Goal: Information Seeking & Learning: Understand process/instructions

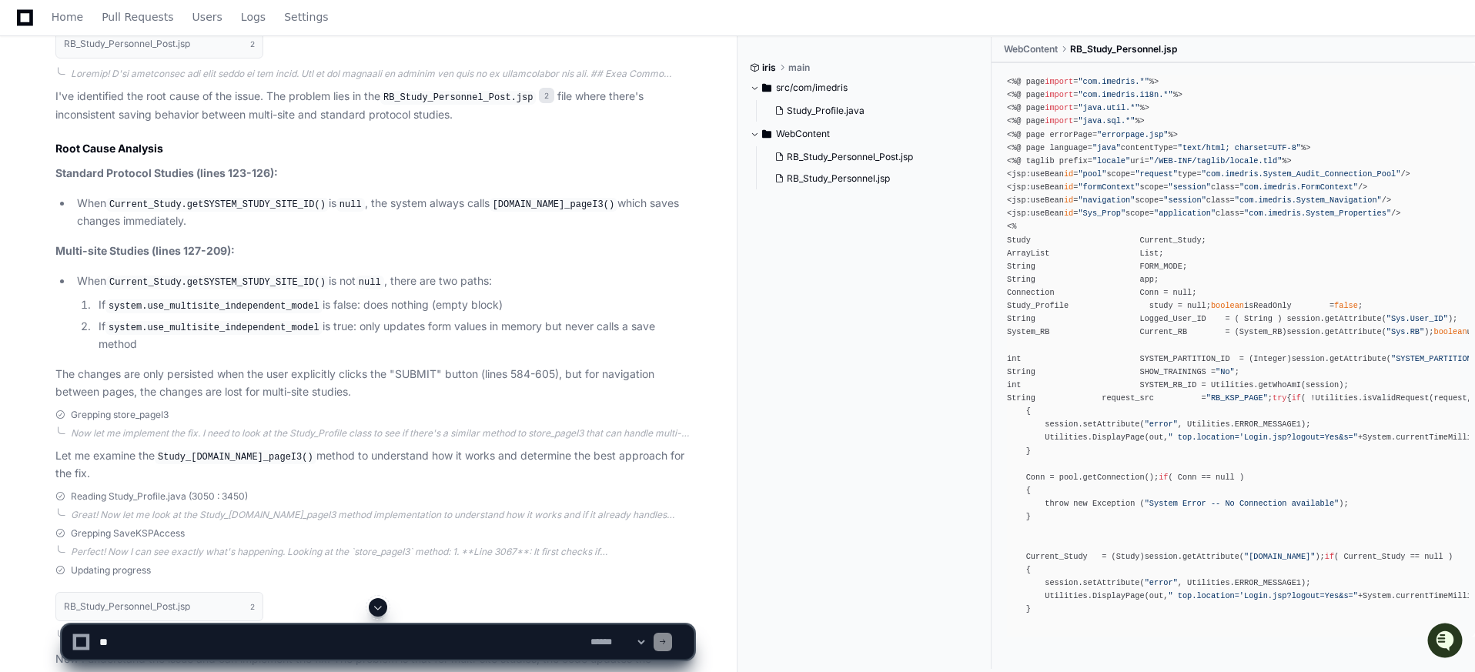
scroll to position [831, 0]
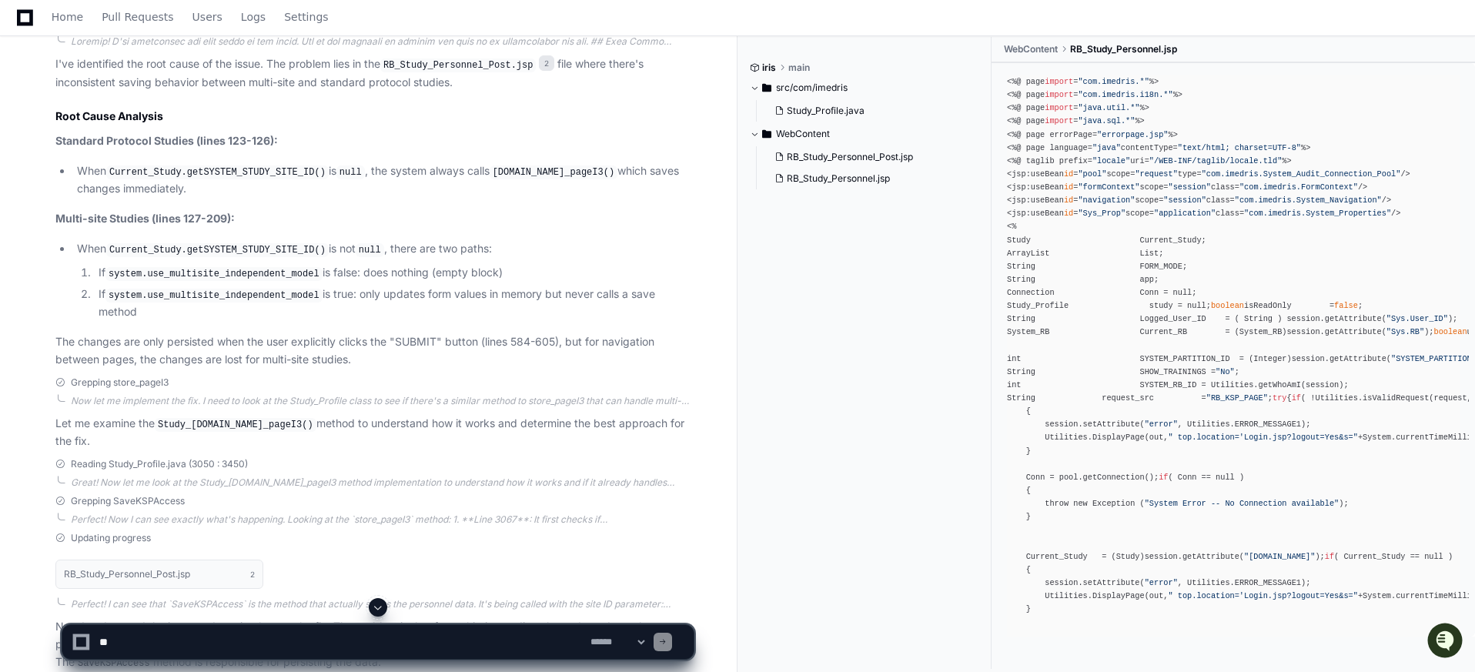
click at [204, 175] on code "Current_Study.getSYSTEM_STUDY_SITE_ID()" at bounding box center [217, 172] width 222 height 14
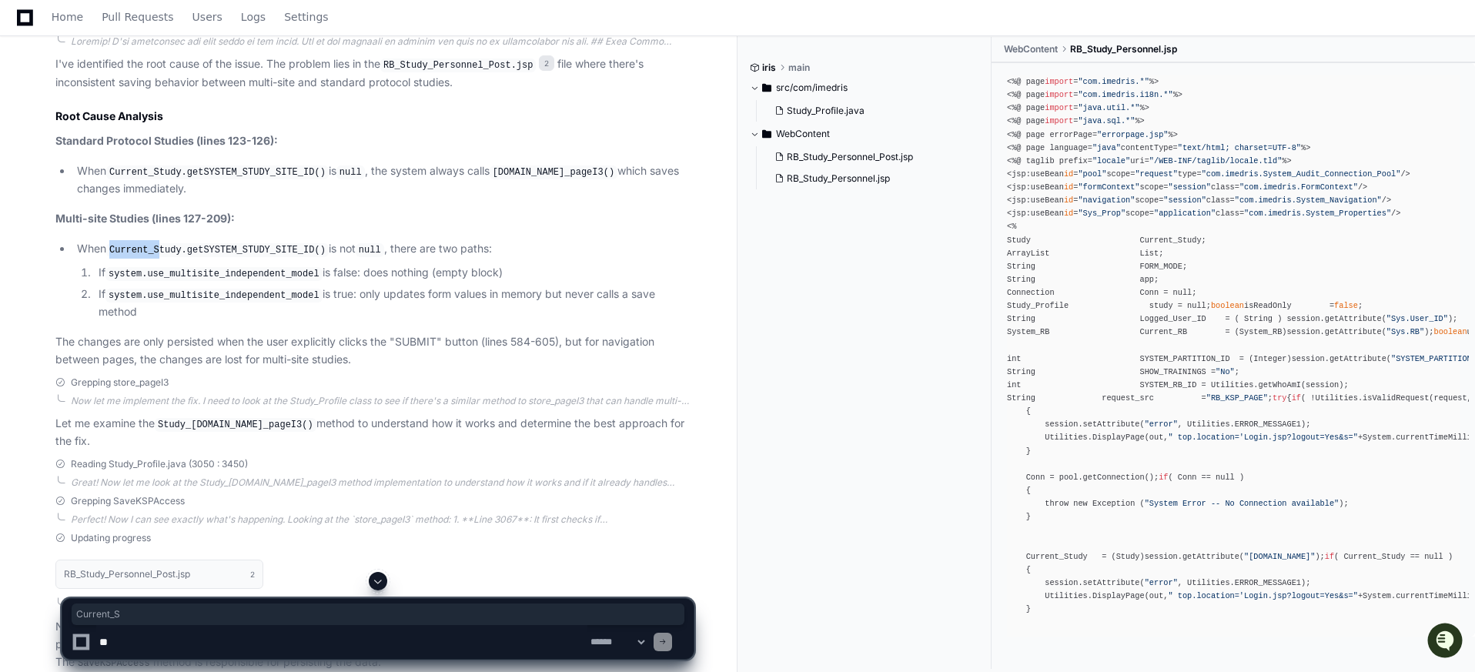
drag, startPoint x: 104, startPoint y: 247, endPoint x: 163, endPoint y: 252, distance: 59.4
click at [163, 252] on li "When Current_Study.getSYSTEM_STUDY_SITE_ID() is not null , there are two paths:…" at bounding box center [382, 280] width 621 height 81
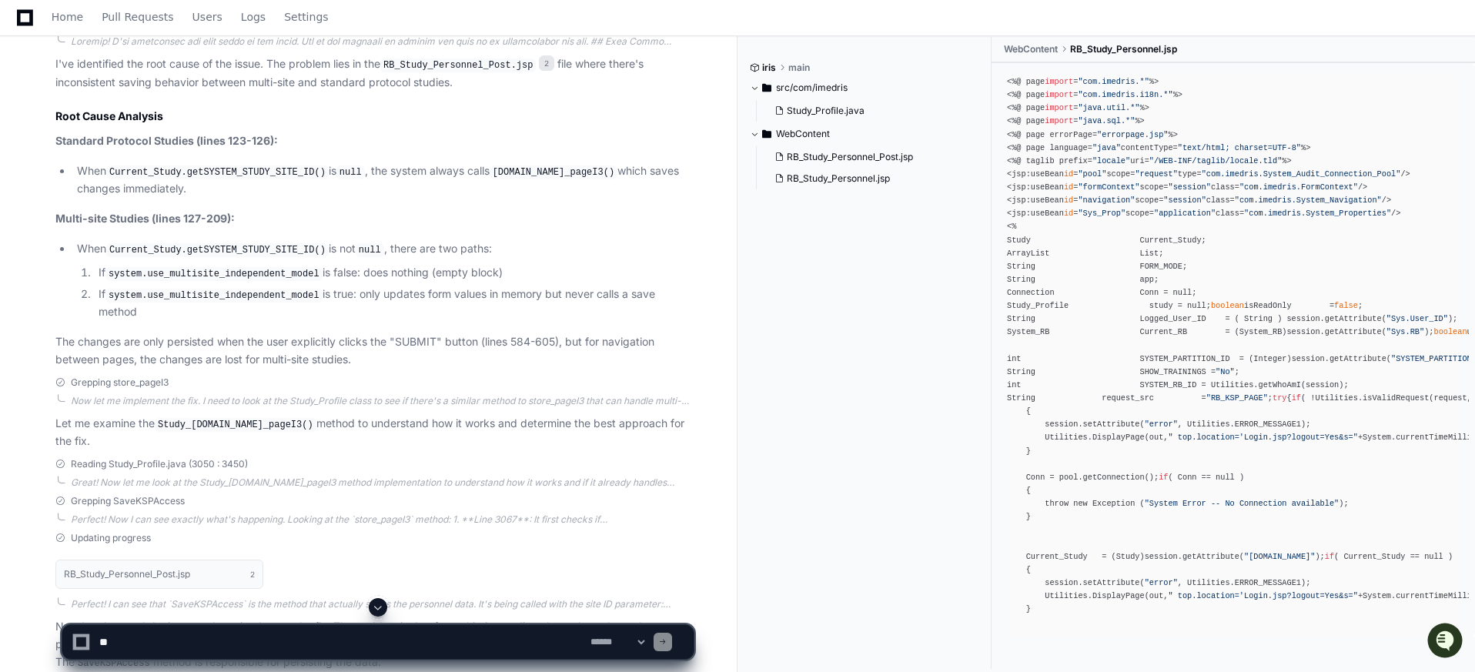
click at [401, 249] on li "When Current_Study.getSYSTEM_STUDY_SITE_ID() is not null , there are two paths:…" at bounding box center [382, 280] width 621 height 81
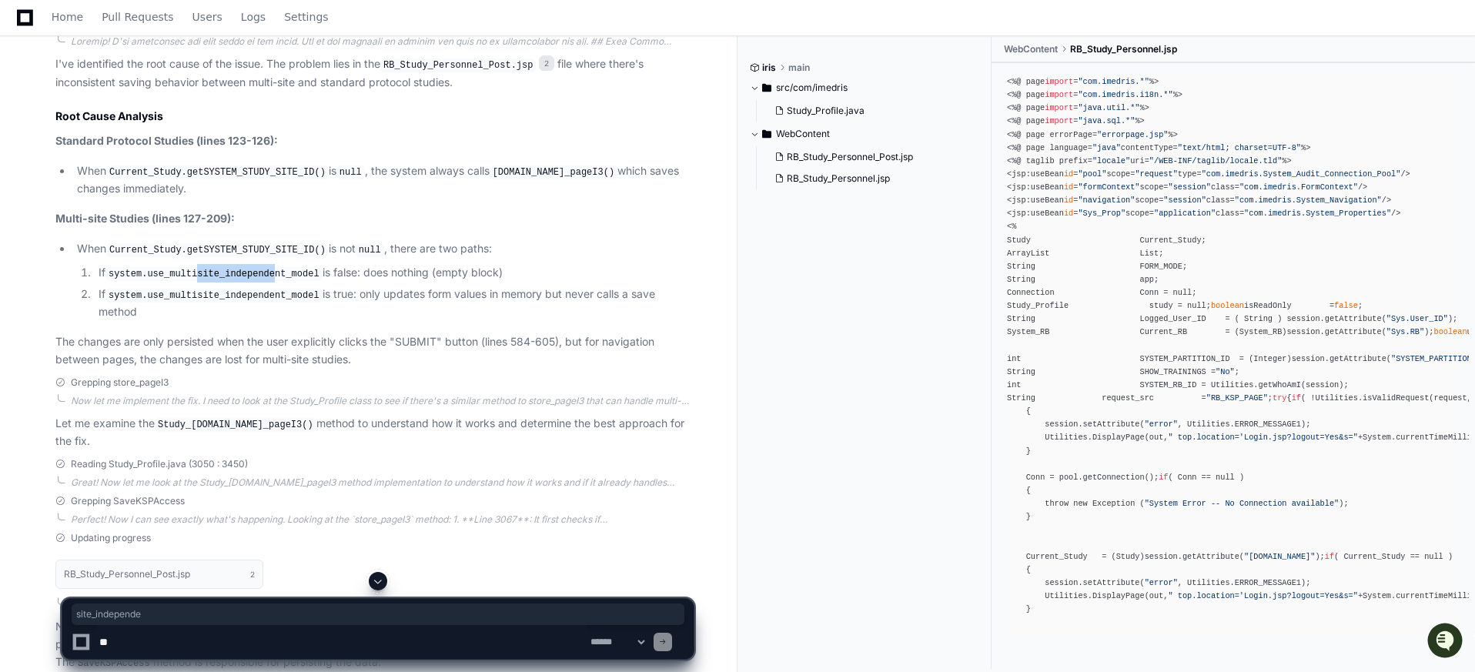
drag, startPoint x: 199, startPoint y: 279, endPoint x: 277, endPoint y: 277, distance: 78.5
click at [277, 277] on code "system.use_multisite_independent_model" at bounding box center [213, 274] width 217 height 14
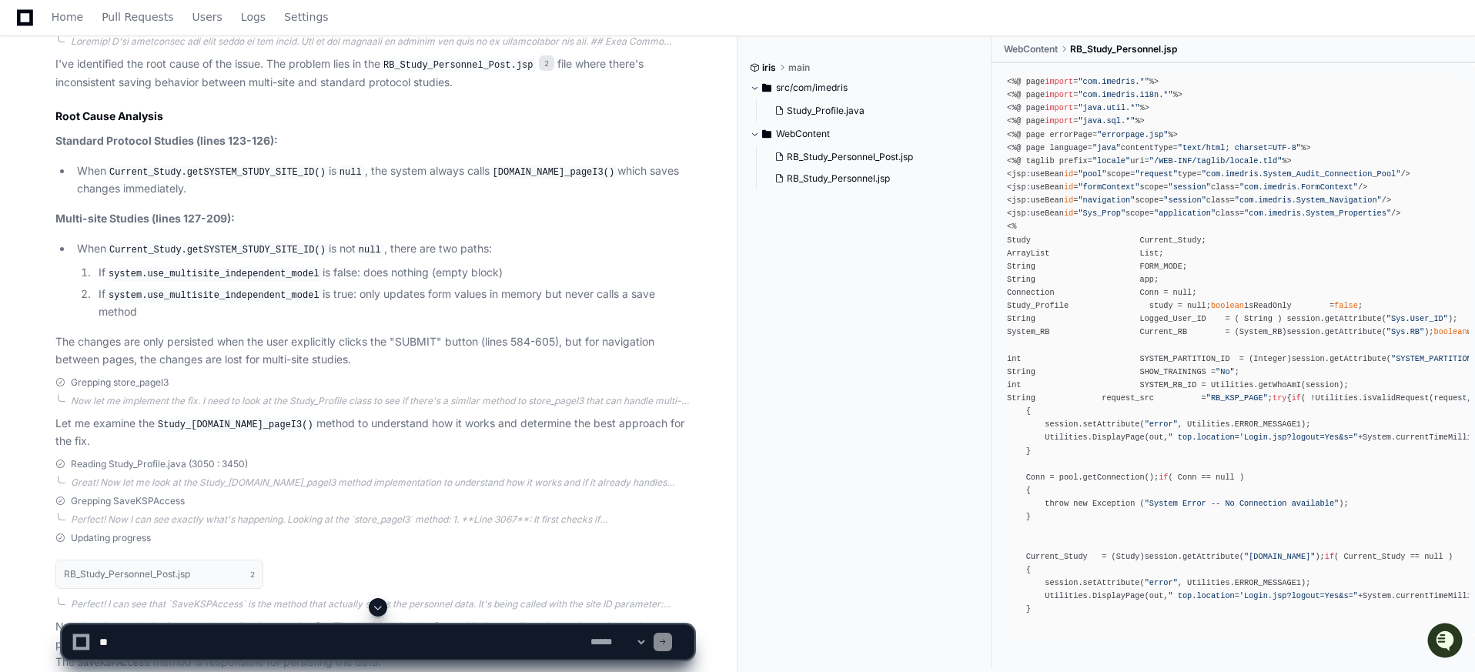
click at [373, 269] on li "If system.use_multisite_independent_model is false: does nothing (empty block)" at bounding box center [394, 273] width 600 height 18
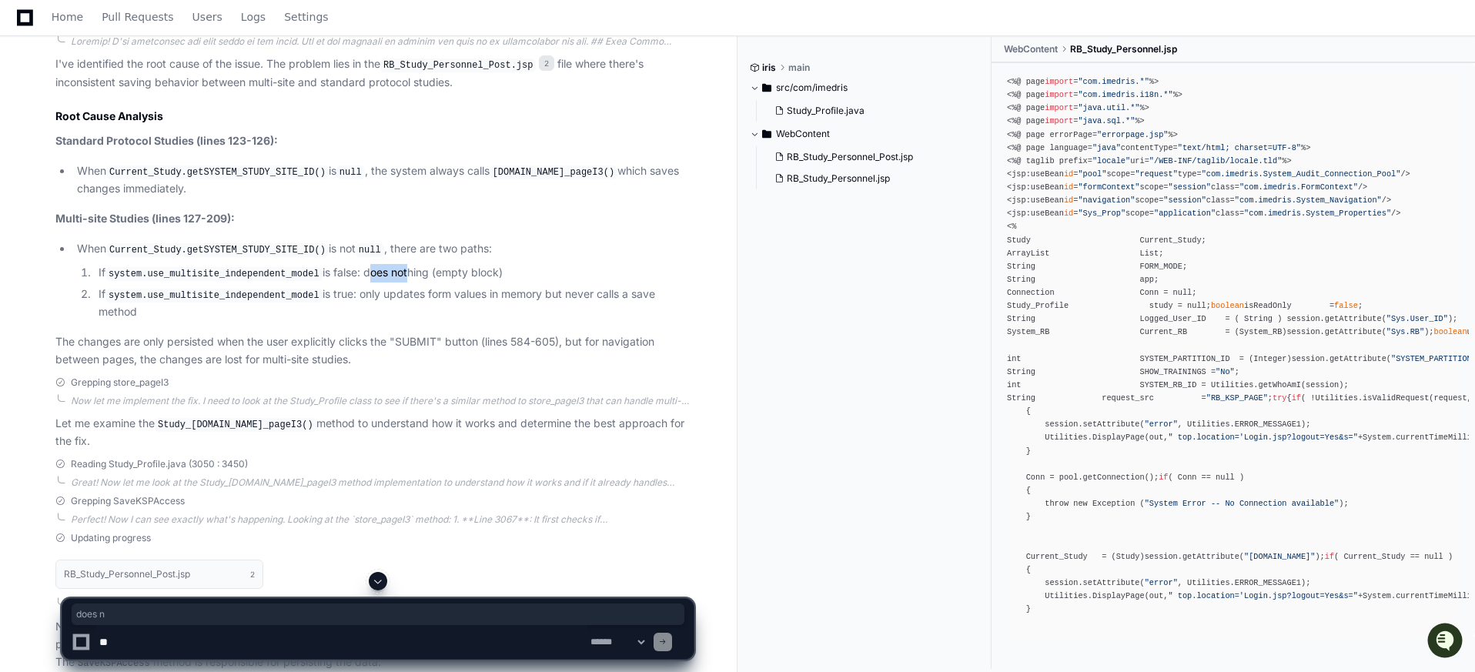
drag, startPoint x: 372, startPoint y: 269, endPoint x: 412, endPoint y: 269, distance: 39.3
click at [412, 269] on li "If system.use_multisite_independent_model is false: does nothing (empty block)" at bounding box center [394, 273] width 600 height 18
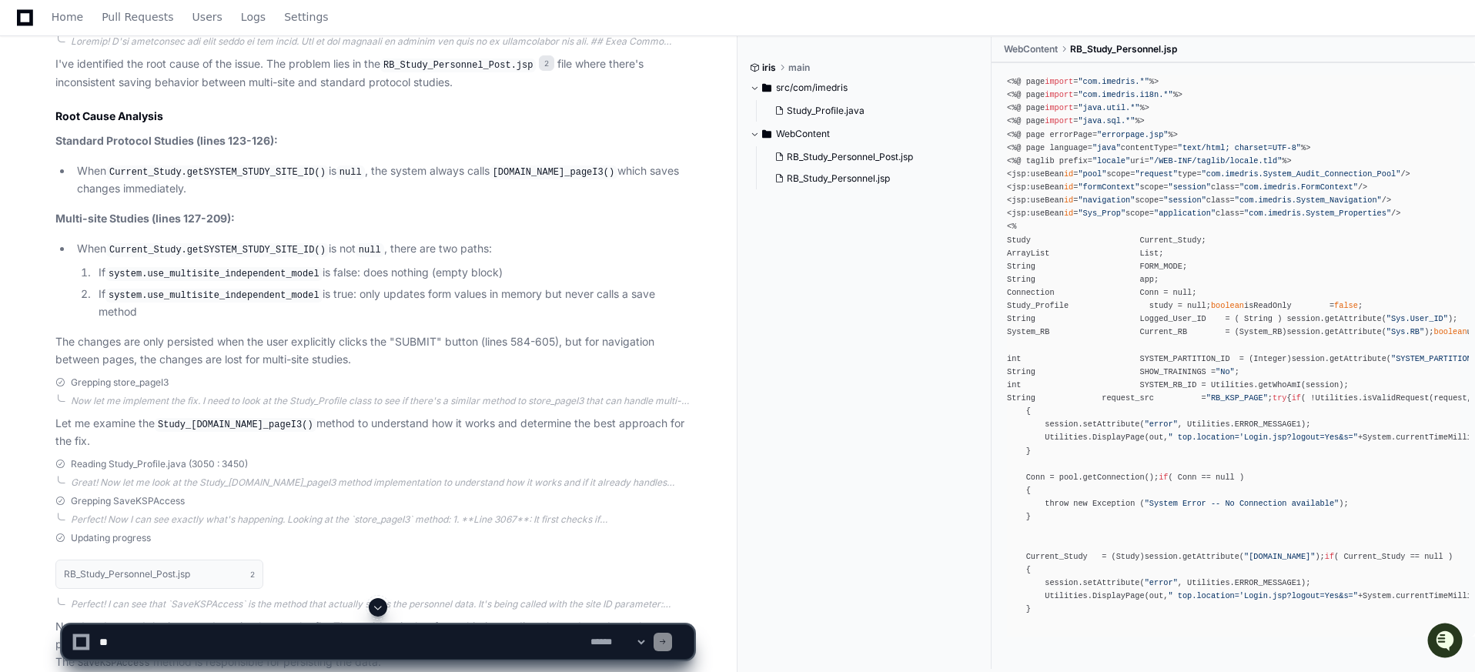
click at [420, 280] on li "If system.use_multisite_independent_model is false: does nothing (empty block)" at bounding box center [394, 273] width 600 height 18
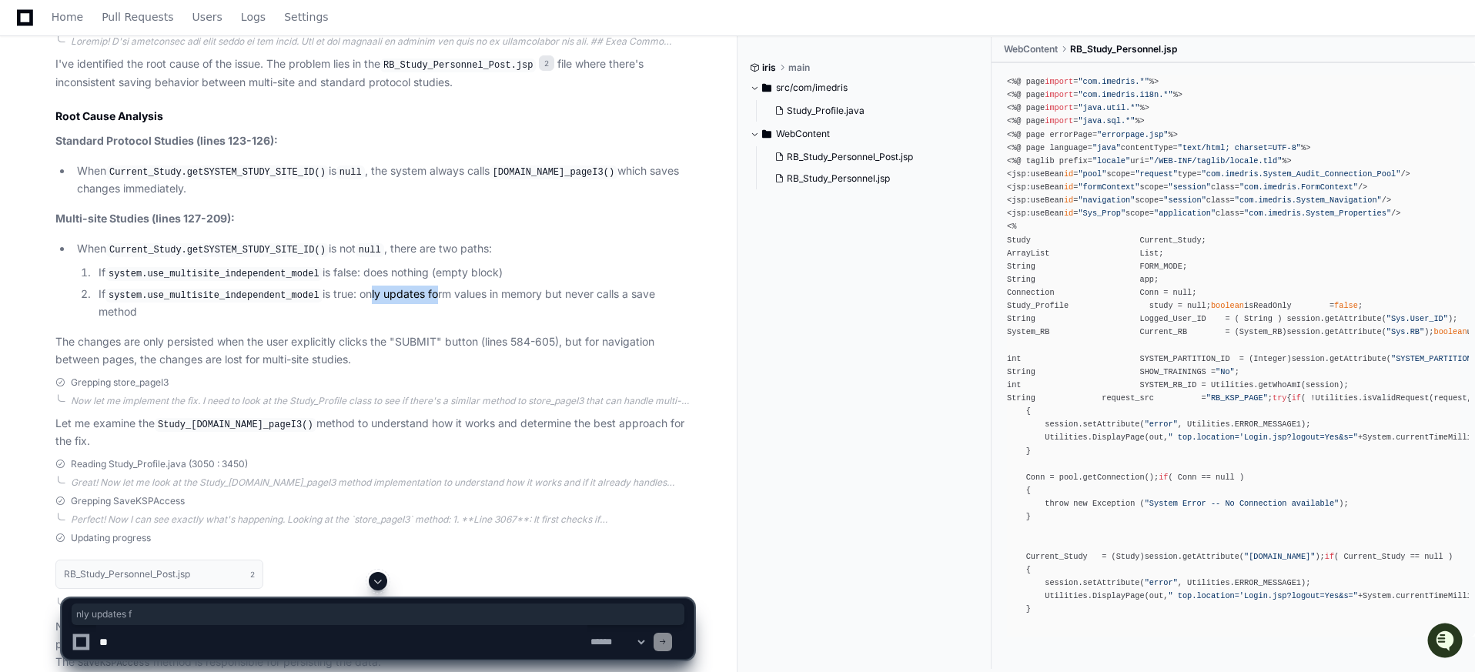
drag, startPoint x: 393, startPoint y: 296, endPoint x: 441, endPoint y: 293, distance: 47.8
click at [441, 293] on li "If system.use_multisite_independent_model is true: only updates form values in …" at bounding box center [394, 303] width 600 height 35
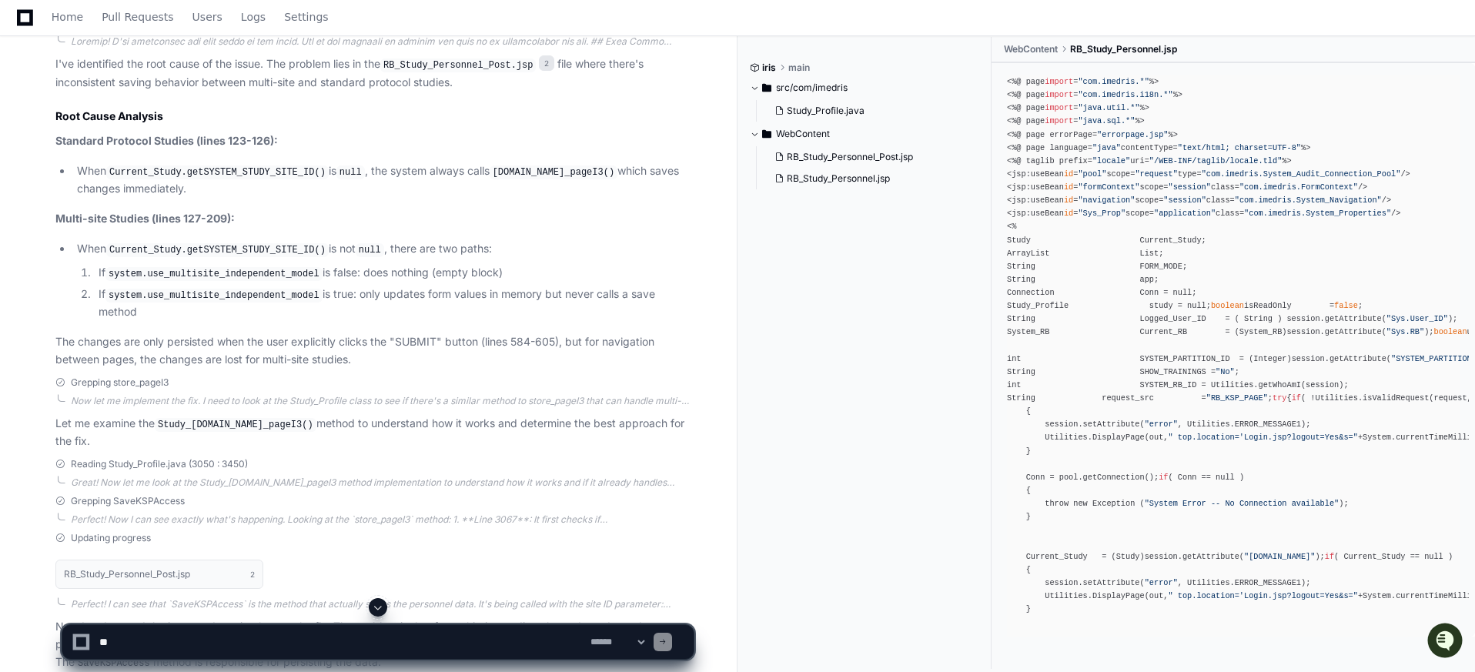
click at [477, 282] on ol "If system.use_multisite_independent_model is false: does nothing (empty block) …" at bounding box center [385, 292] width 616 height 57
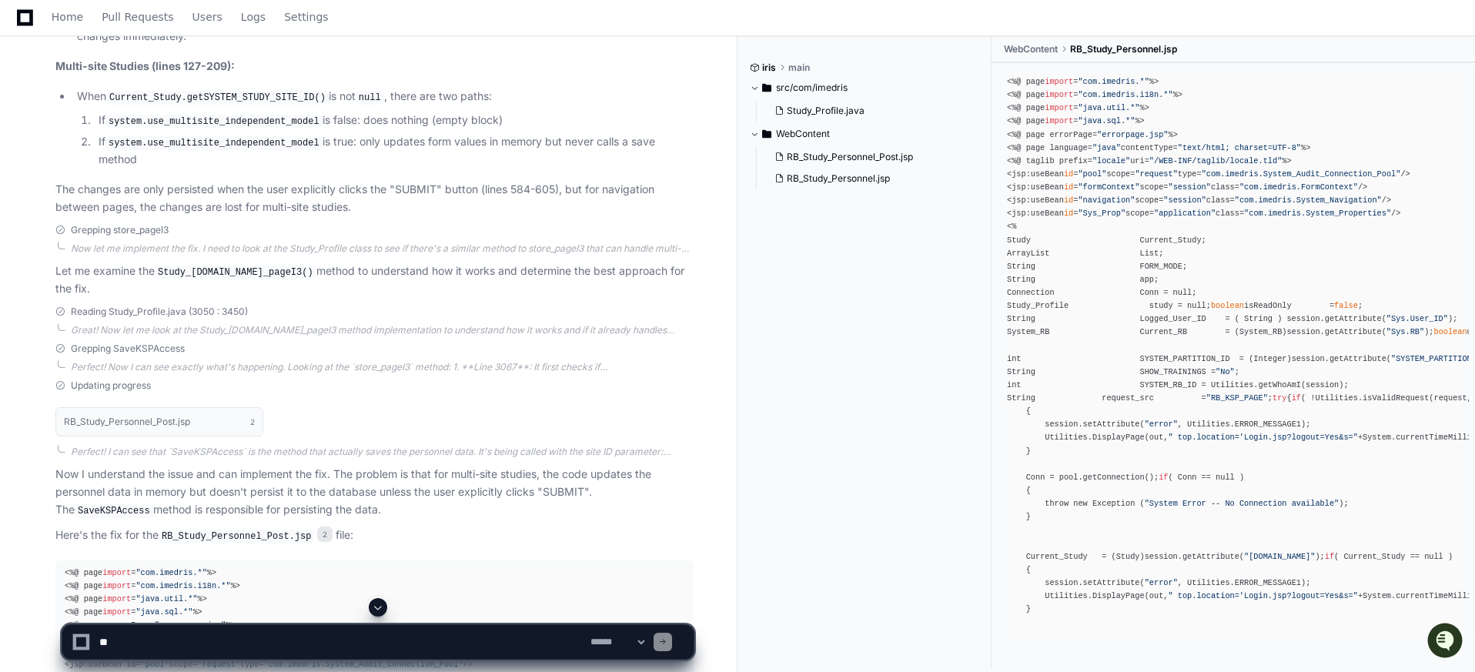
scroll to position [1016, 0]
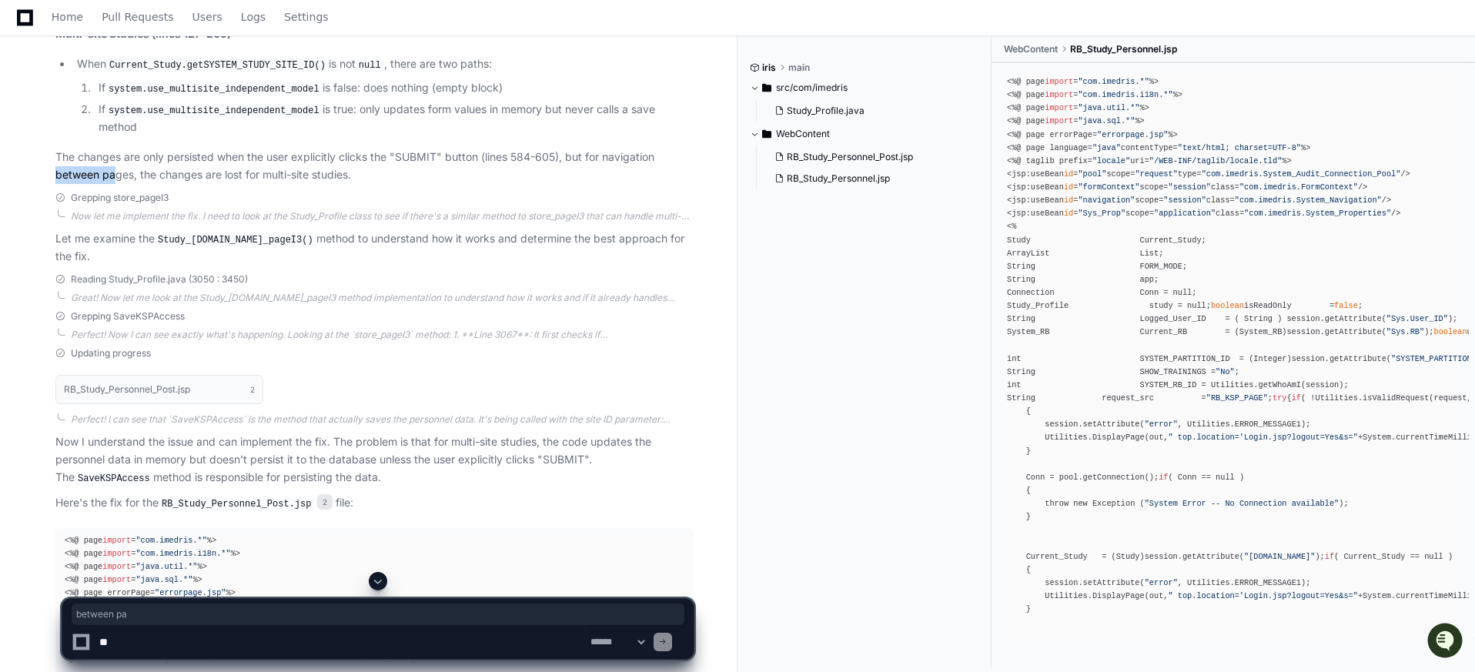
drag, startPoint x: 48, startPoint y: 179, endPoint x: 115, endPoint y: 180, distance: 67.0
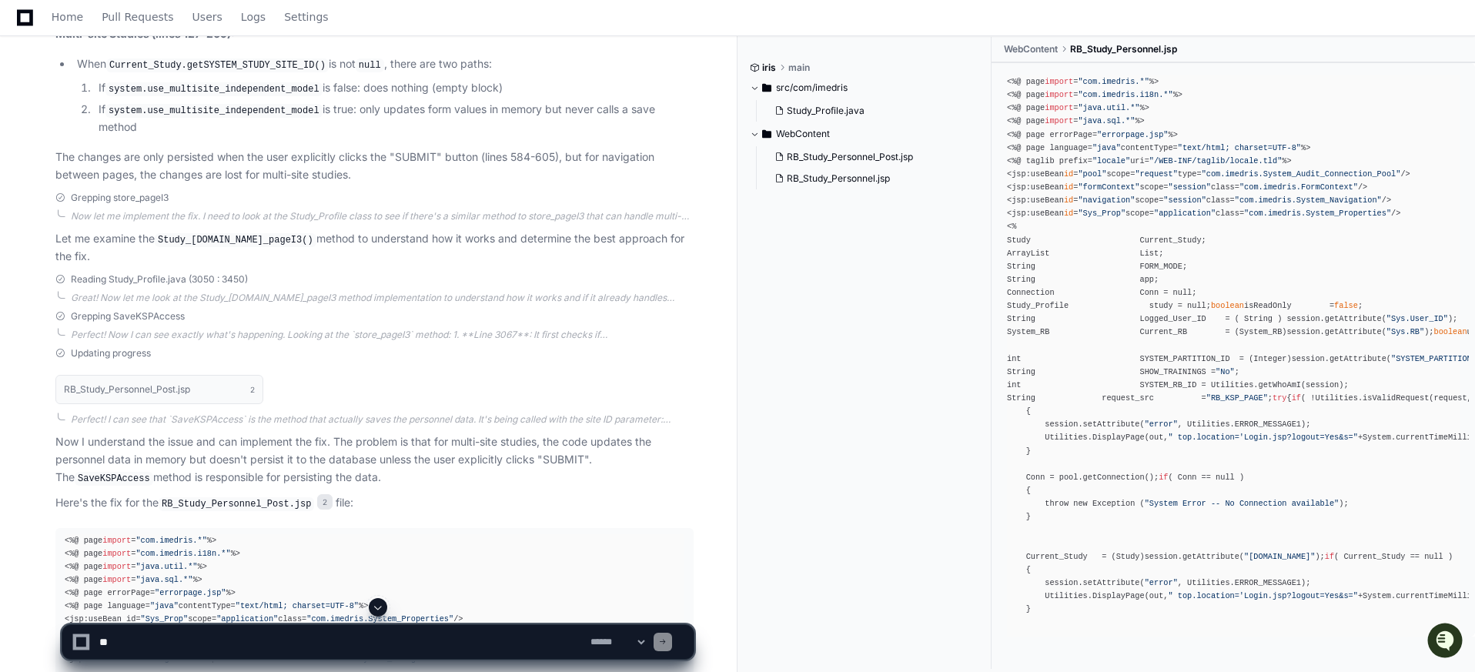
click at [365, 181] on p "The changes are only persisted when the user explicitly clicks the "SUBMIT" but…" at bounding box center [374, 166] width 638 height 35
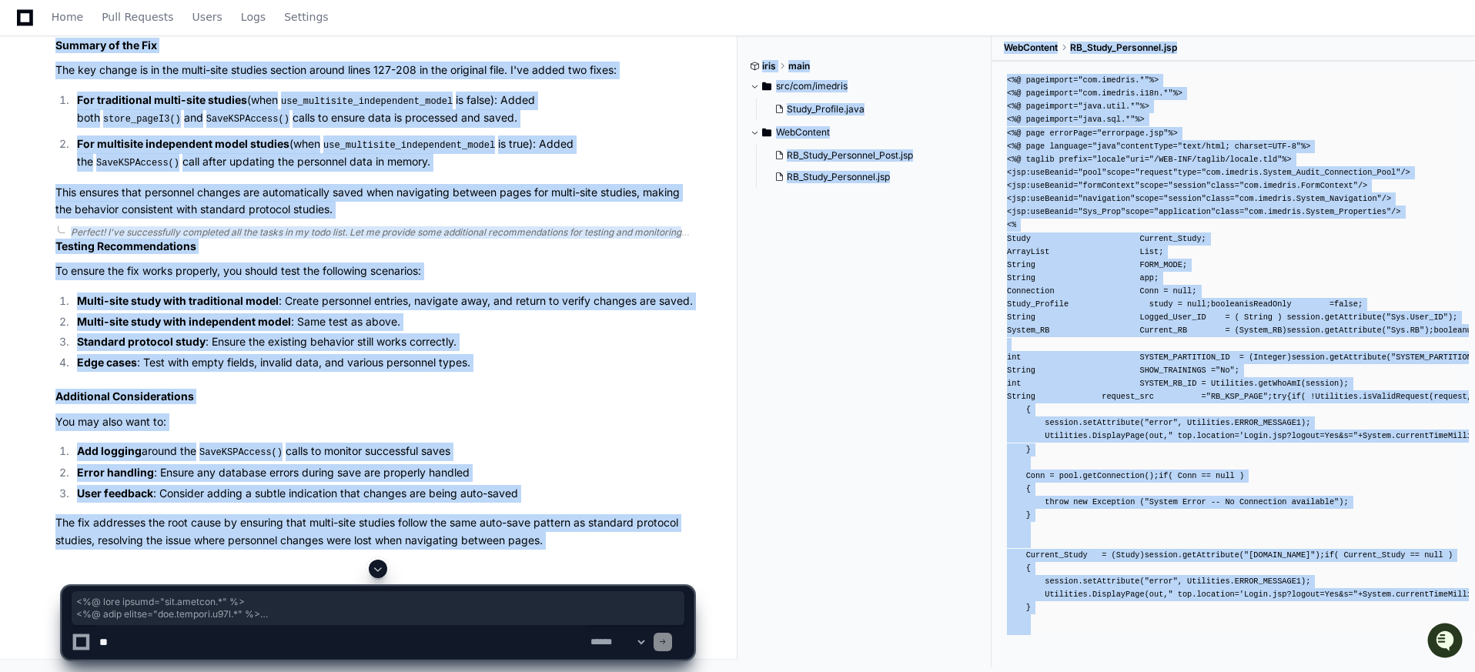
scroll to position [3337, 0]
drag, startPoint x: 61, startPoint y: 299, endPoint x: 111, endPoint y: 429, distance: 140.1
copy div "<%@ page import = "com.imedris.*" %> <%@ page import = "com.imedris.i18n.*" %> …"
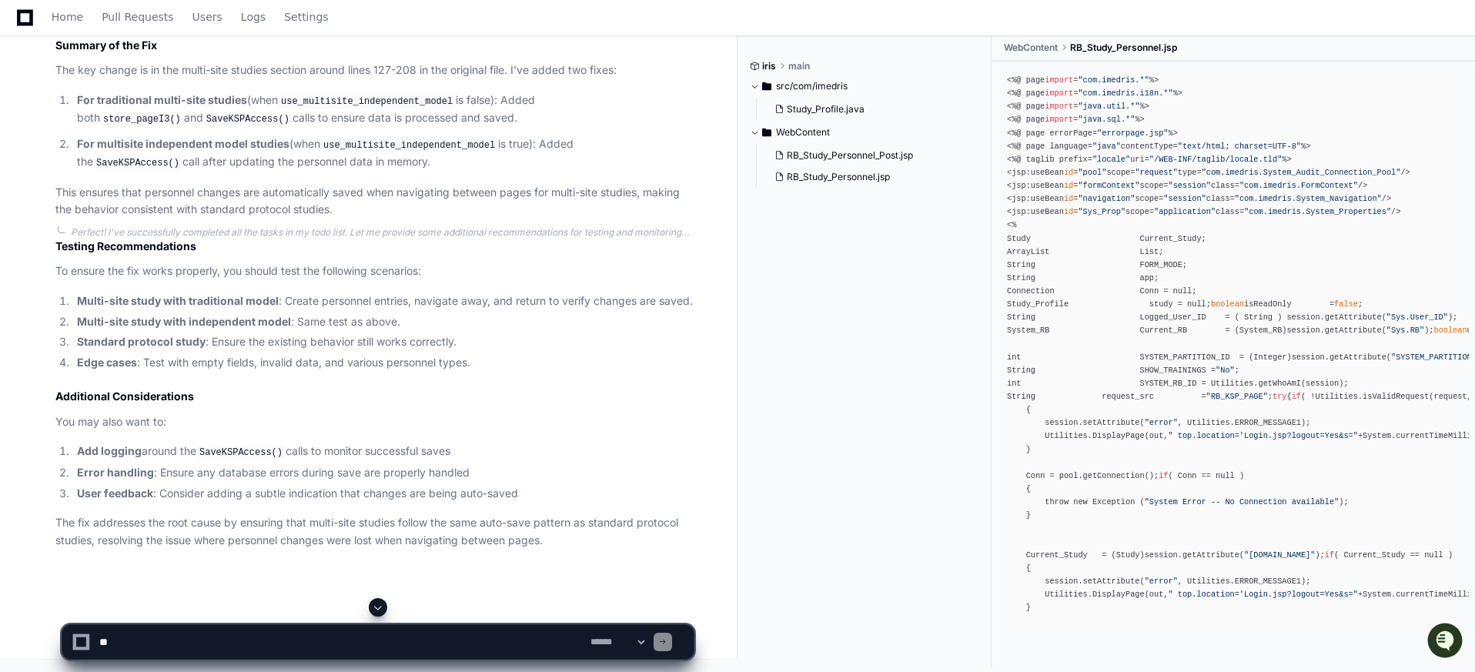
scroll to position [3152, 0]
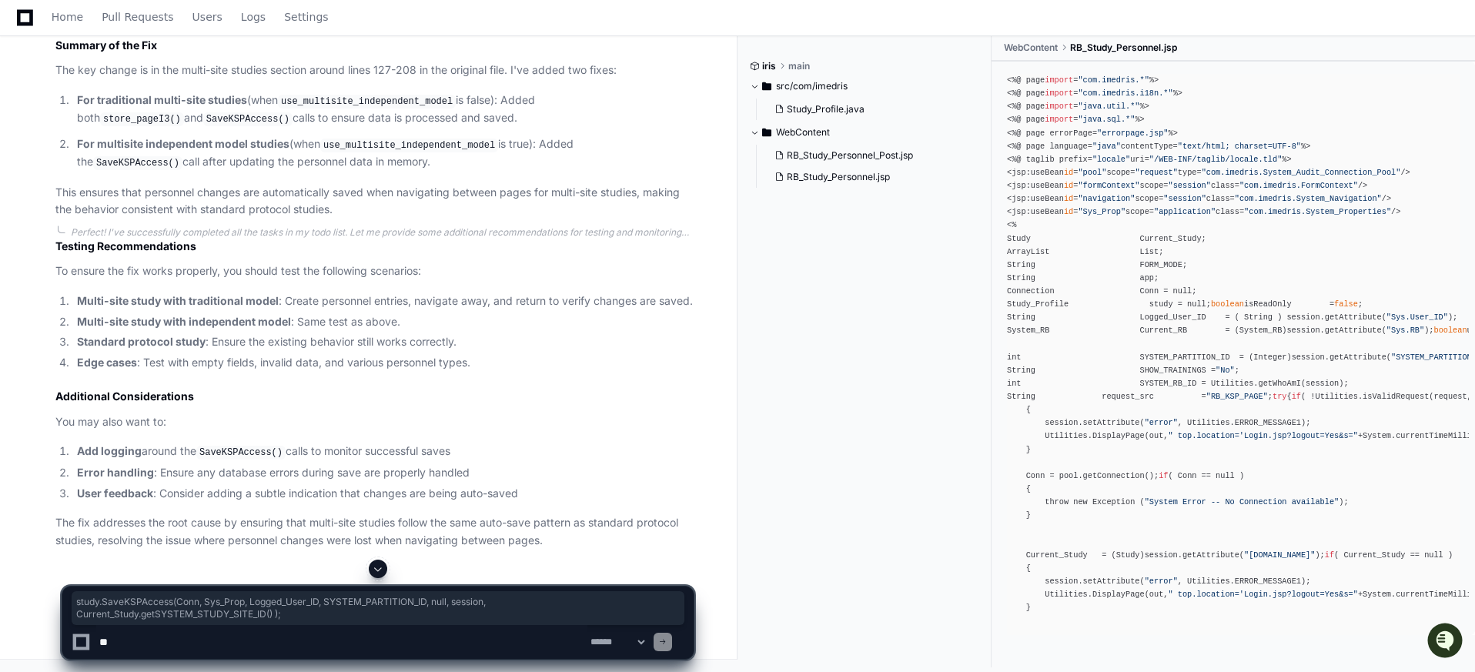
drag, startPoint x: 159, startPoint y: 498, endPoint x: 281, endPoint y: 516, distance: 123.0
copy div "study.SaveKSPAccess(Conn, Sys_Prop, Logged_User_ID, SYSTEM_PARTITION_ID, null ,…"
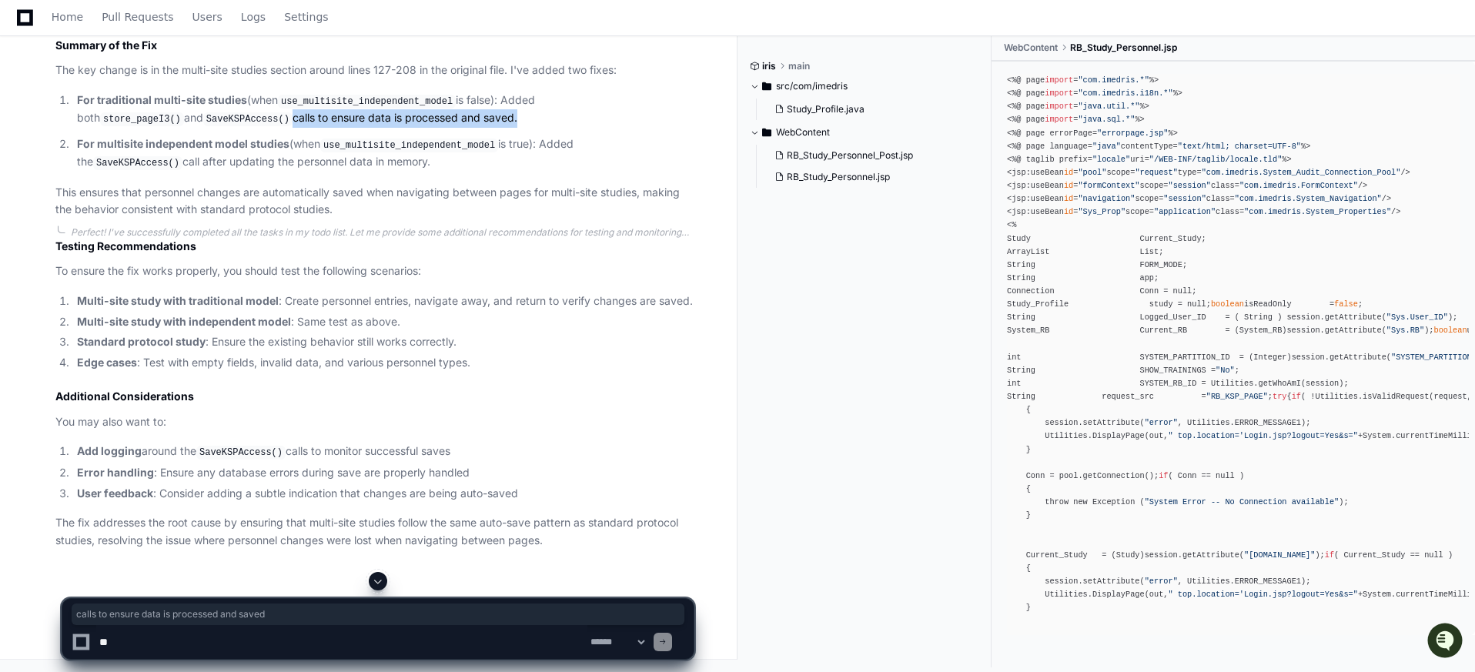
drag, startPoint x: 167, startPoint y: 342, endPoint x: 393, endPoint y: 354, distance: 225.8
click at [393, 128] on p "For traditional multi-site studies (when use_multisite_independent_model is fal…" at bounding box center [385, 110] width 616 height 36
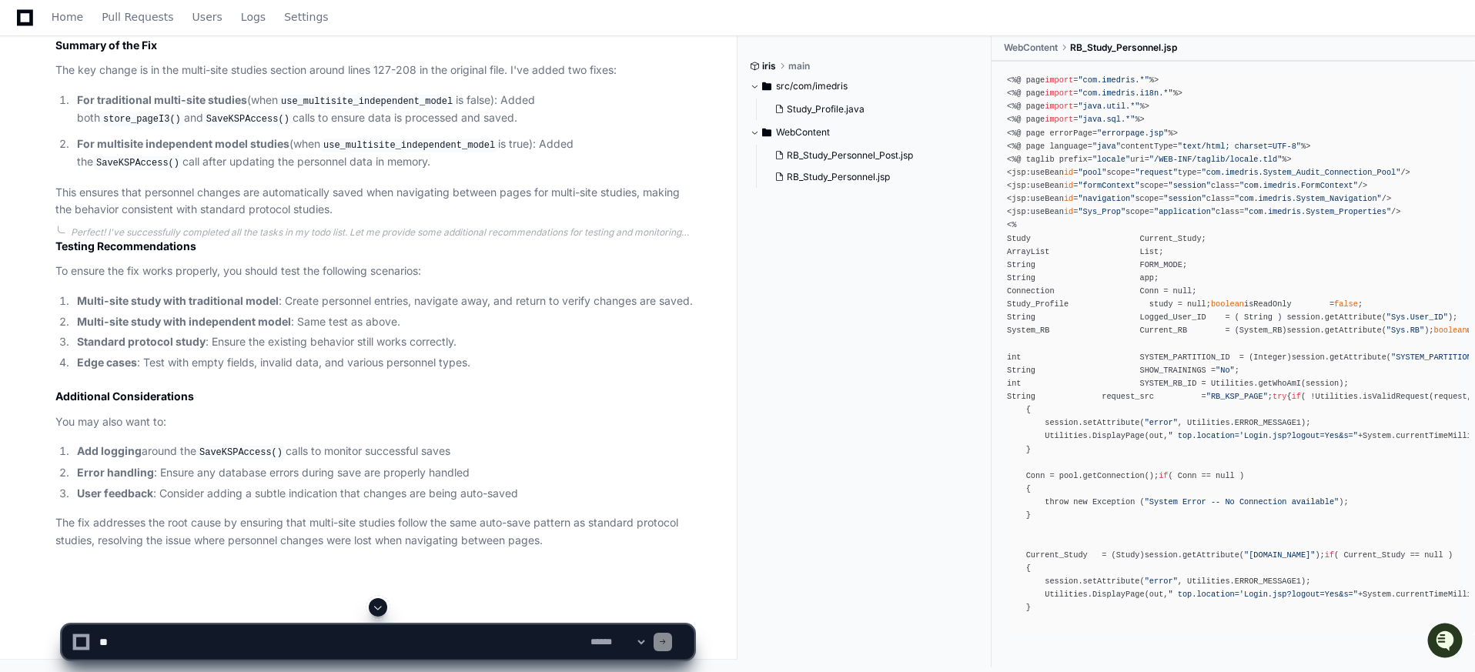
click at [419, 128] on p "For traditional multi-site studies (when use_multisite_independent_model is fal…" at bounding box center [385, 110] width 616 height 36
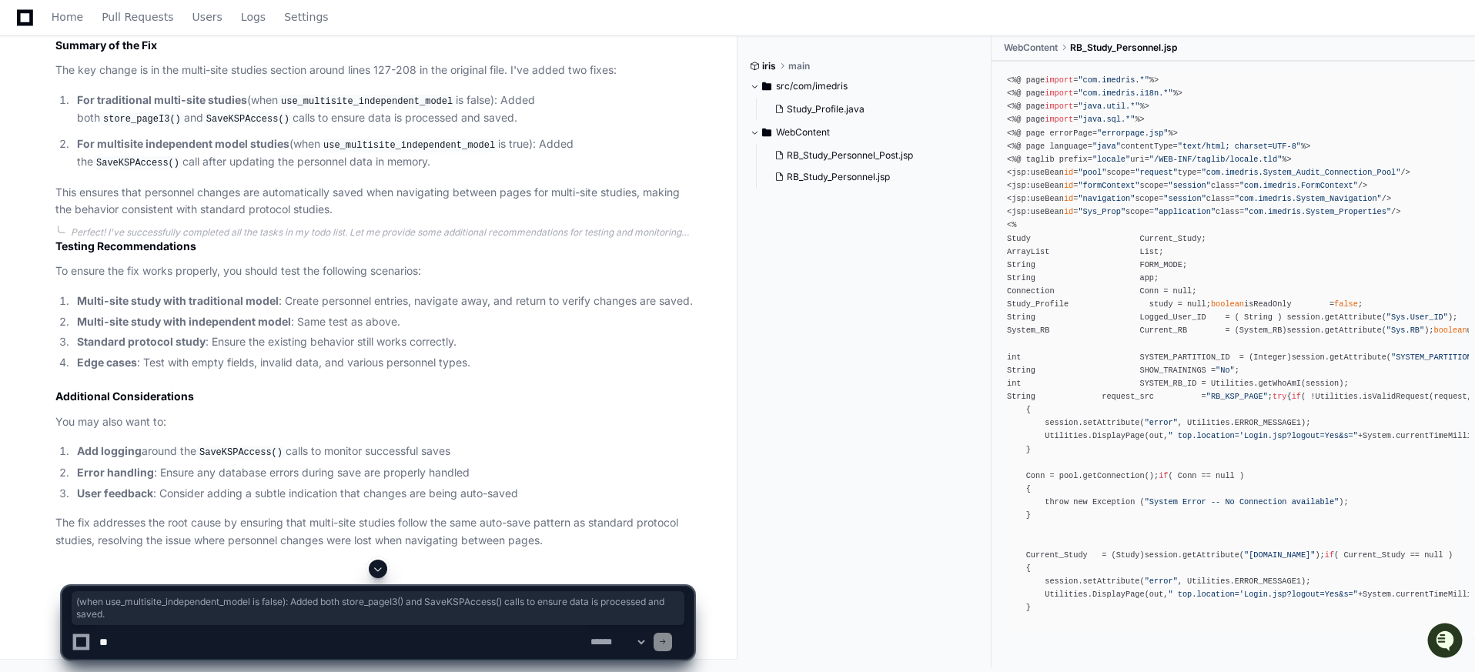
drag, startPoint x: 399, startPoint y: 341, endPoint x: 249, endPoint y: 324, distance: 151.0
click at [249, 128] on p "For traditional multi-site studies (when use_multisite_independent_model is fal…" at bounding box center [385, 110] width 616 height 36
copy p "(when use_multisite_independent_model is false): Added both store_pageI3() and …"
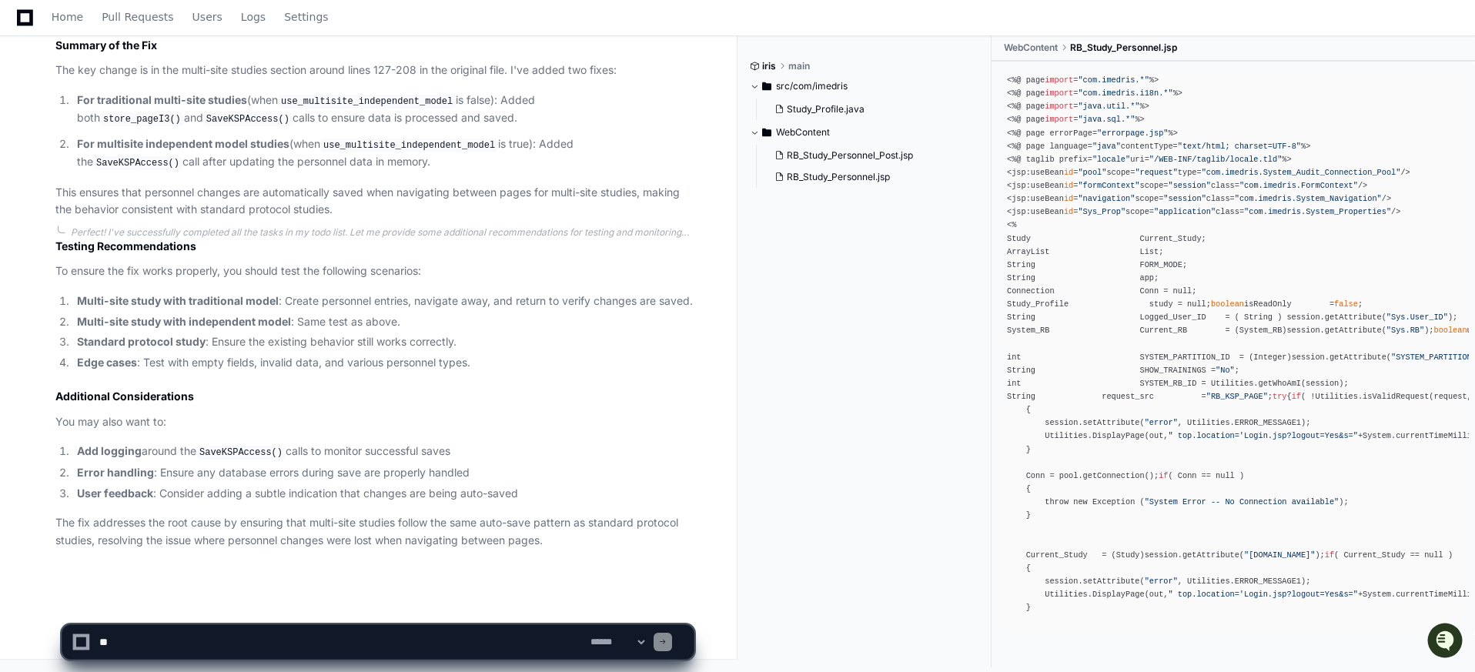
click at [172, 641] on textarea at bounding box center [341, 642] width 491 height 34
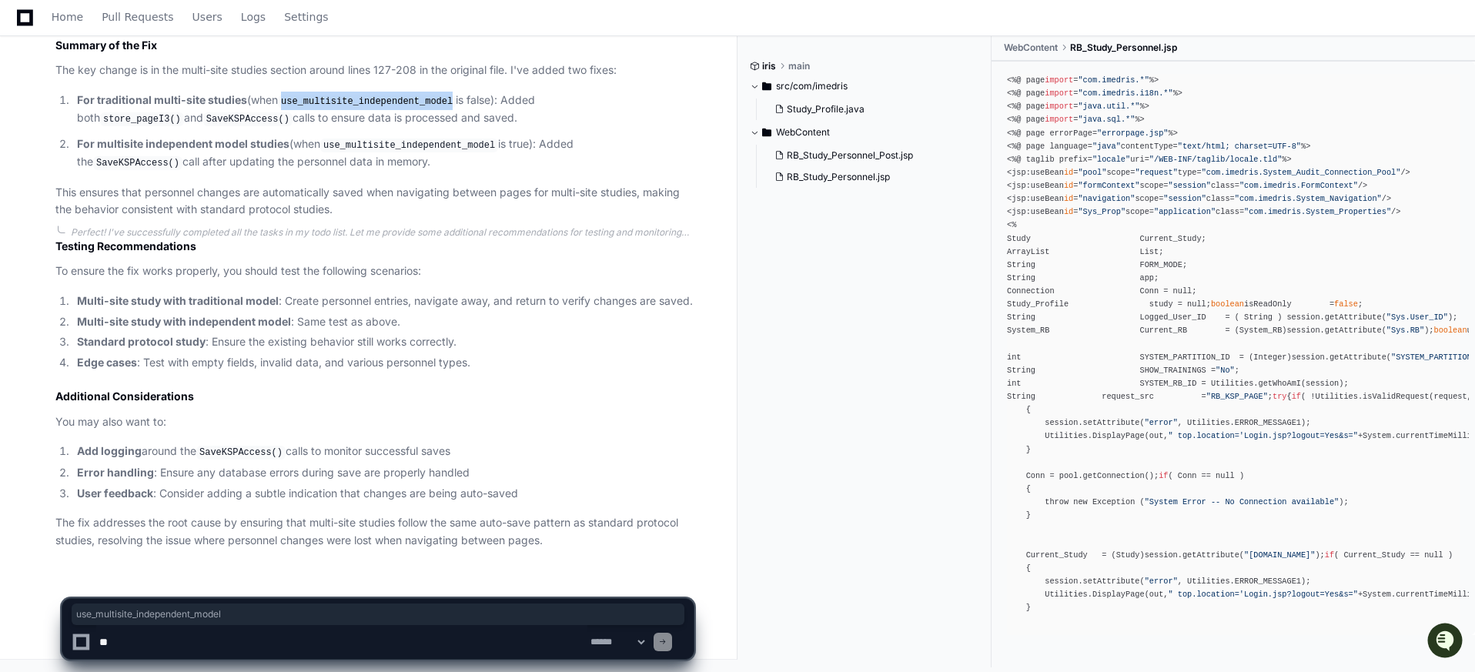
drag, startPoint x: 282, startPoint y: 99, endPoint x: 461, endPoint y: 107, distance: 178.7
click at [461, 107] on p "For traditional multi-site studies (when use_multisite_independent_model is fal…" at bounding box center [385, 110] width 616 height 36
copy code "use_multisite_independent_model"
click at [243, 631] on textarea at bounding box center [341, 642] width 491 height 34
paste textarea "**********"
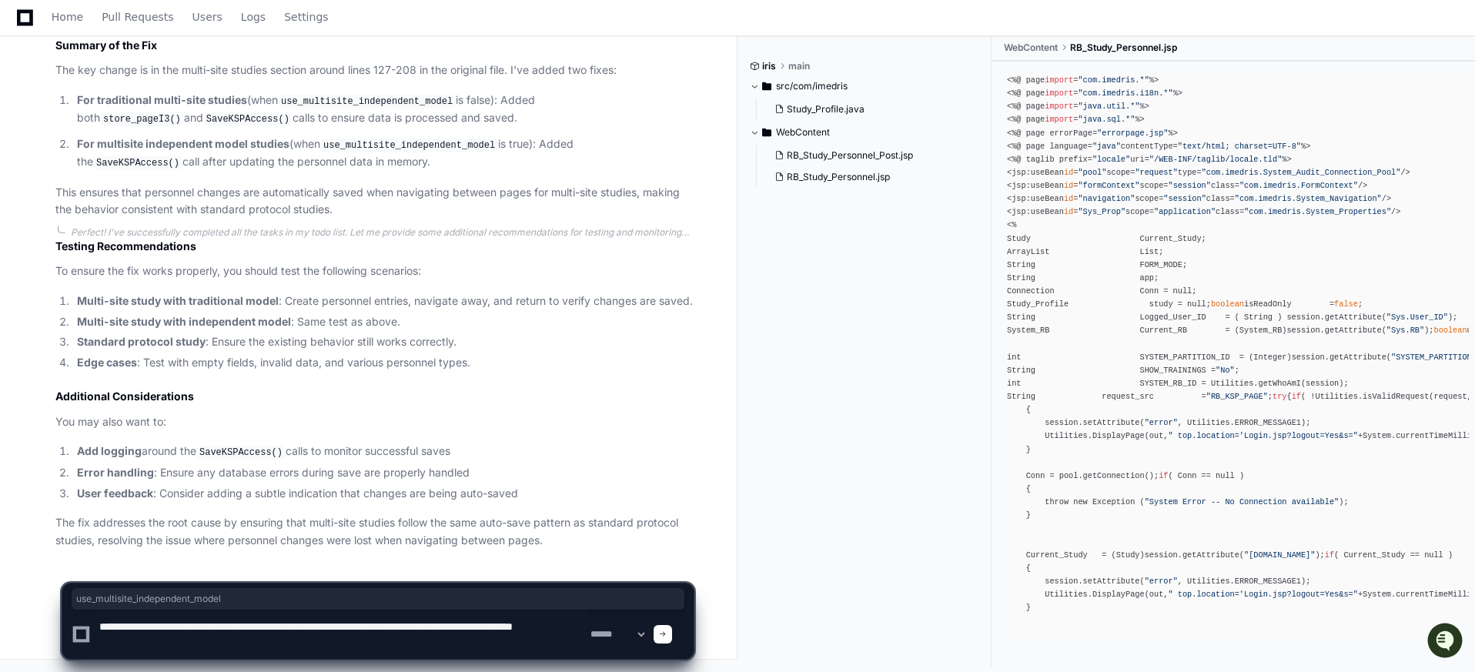
type textarea "**********"
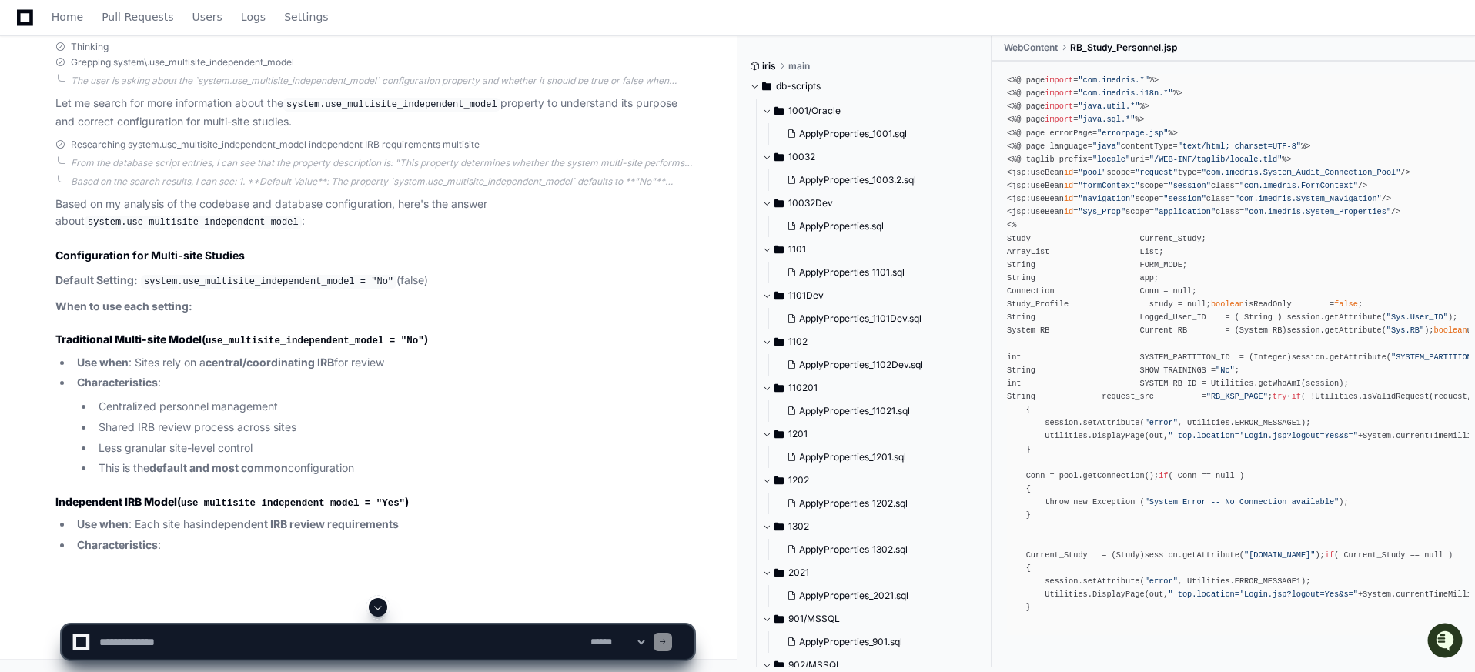
scroll to position [4400, 0]
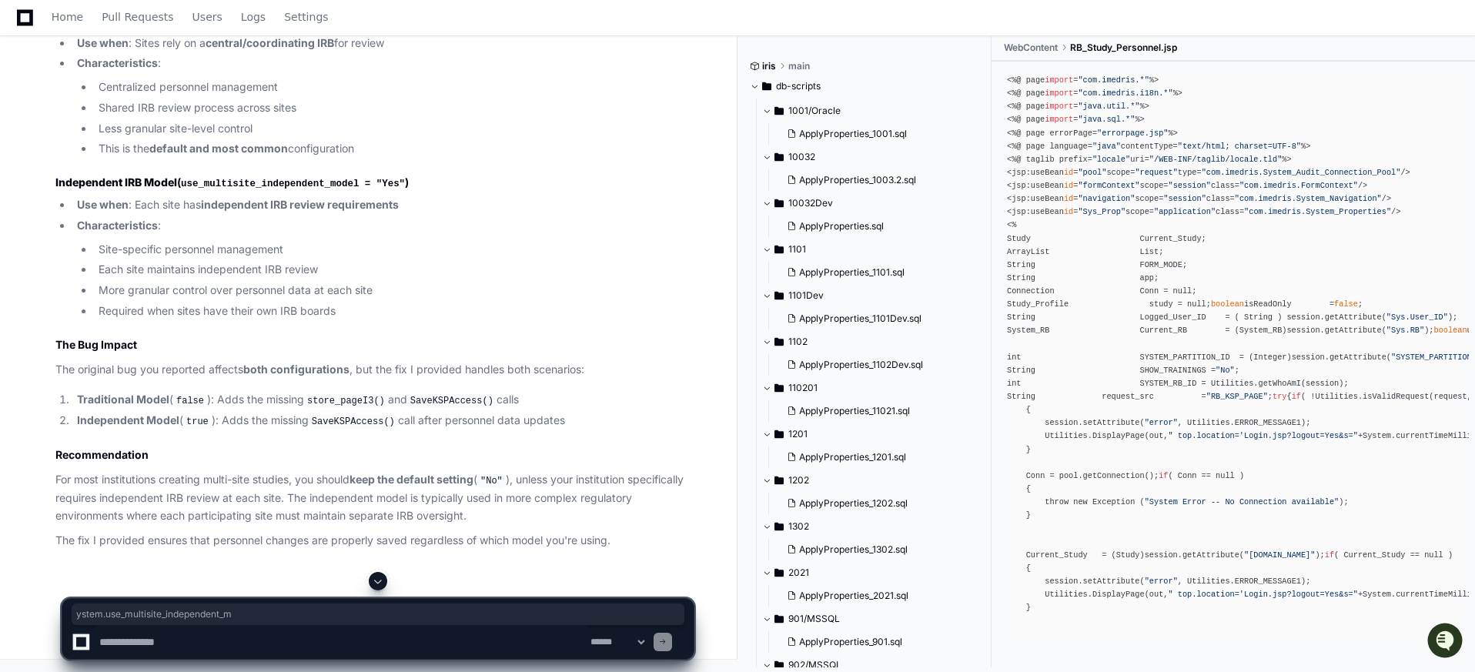
drag, startPoint x: 152, startPoint y: 349, endPoint x: 333, endPoint y: 349, distance: 181.6
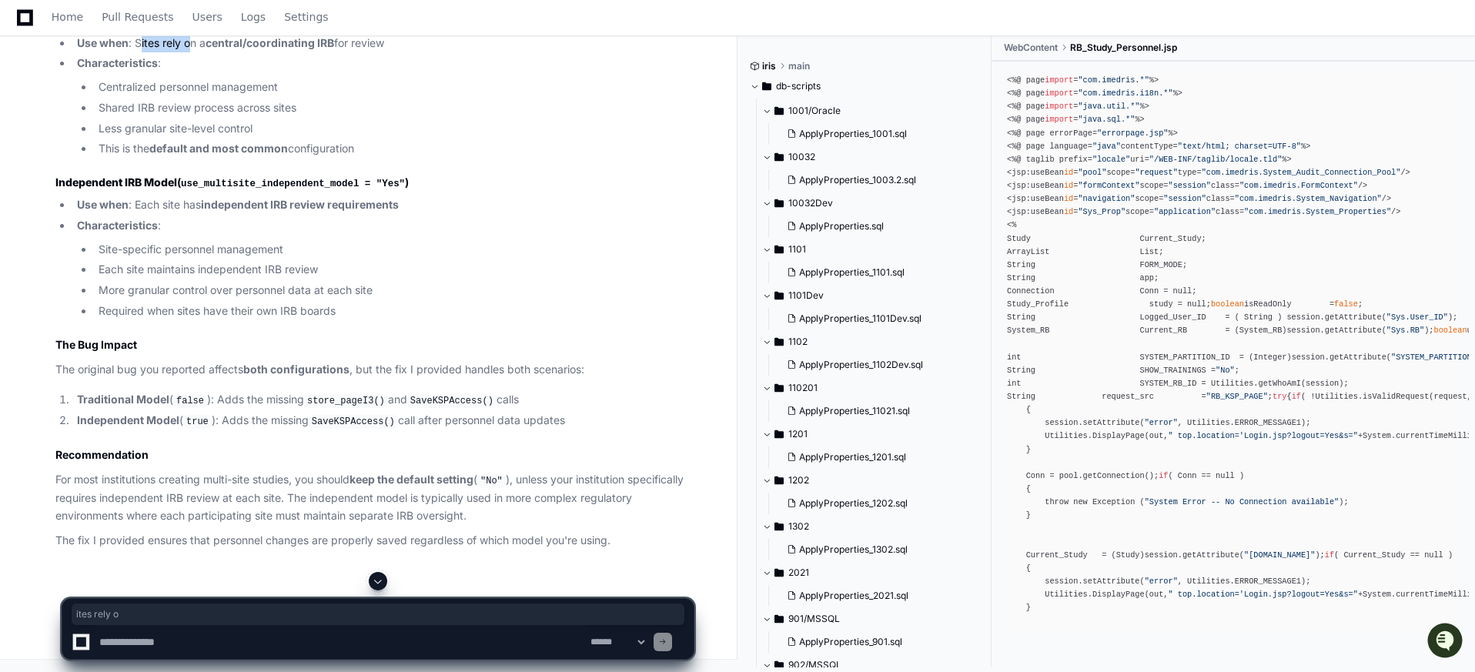
drag, startPoint x: 139, startPoint y: 242, endPoint x: 203, endPoint y: 249, distance: 65.0
click at [195, 52] on li "Use when : Sites rely on a central/coordinating IRB for review" at bounding box center [382, 44] width 621 height 18
click at [261, 49] on strong "central/coordinating IRB" at bounding box center [269, 42] width 129 height 13
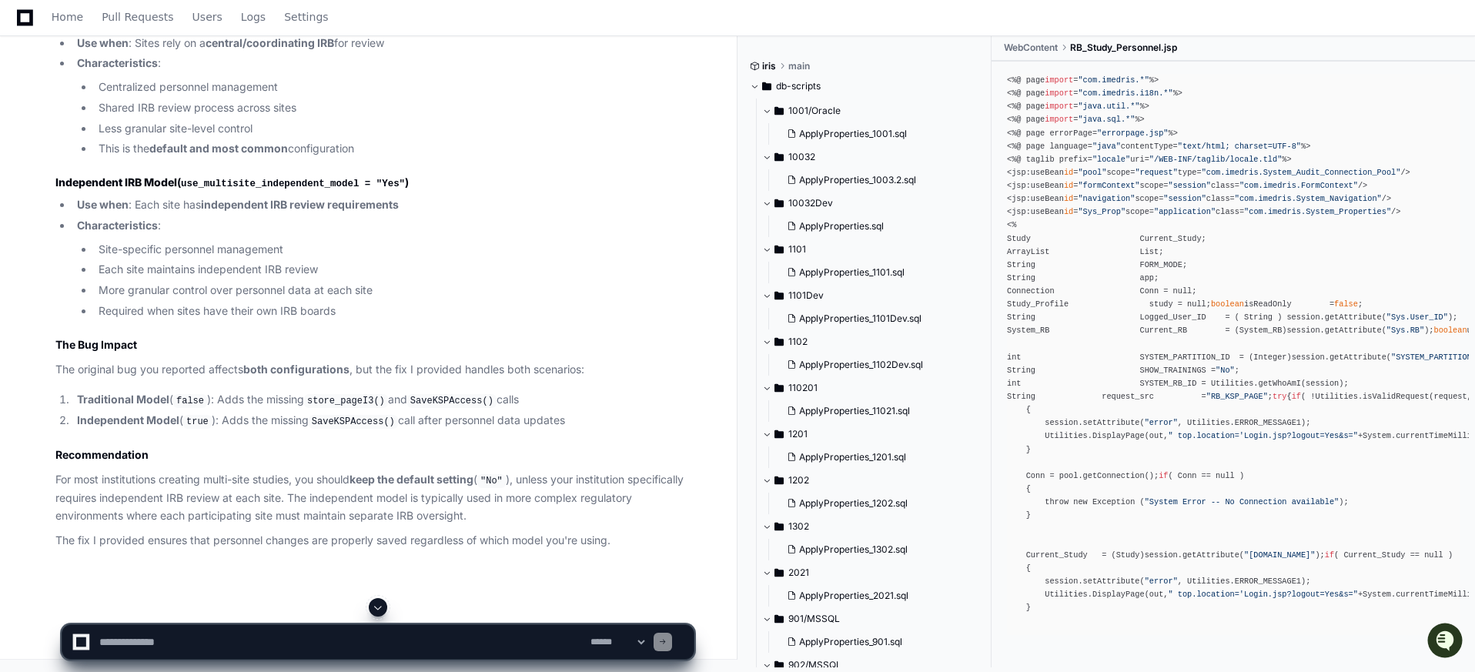
click at [282, 211] on strong "independent IRB review requirements" at bounding box center [300, 204] width 198 height 13
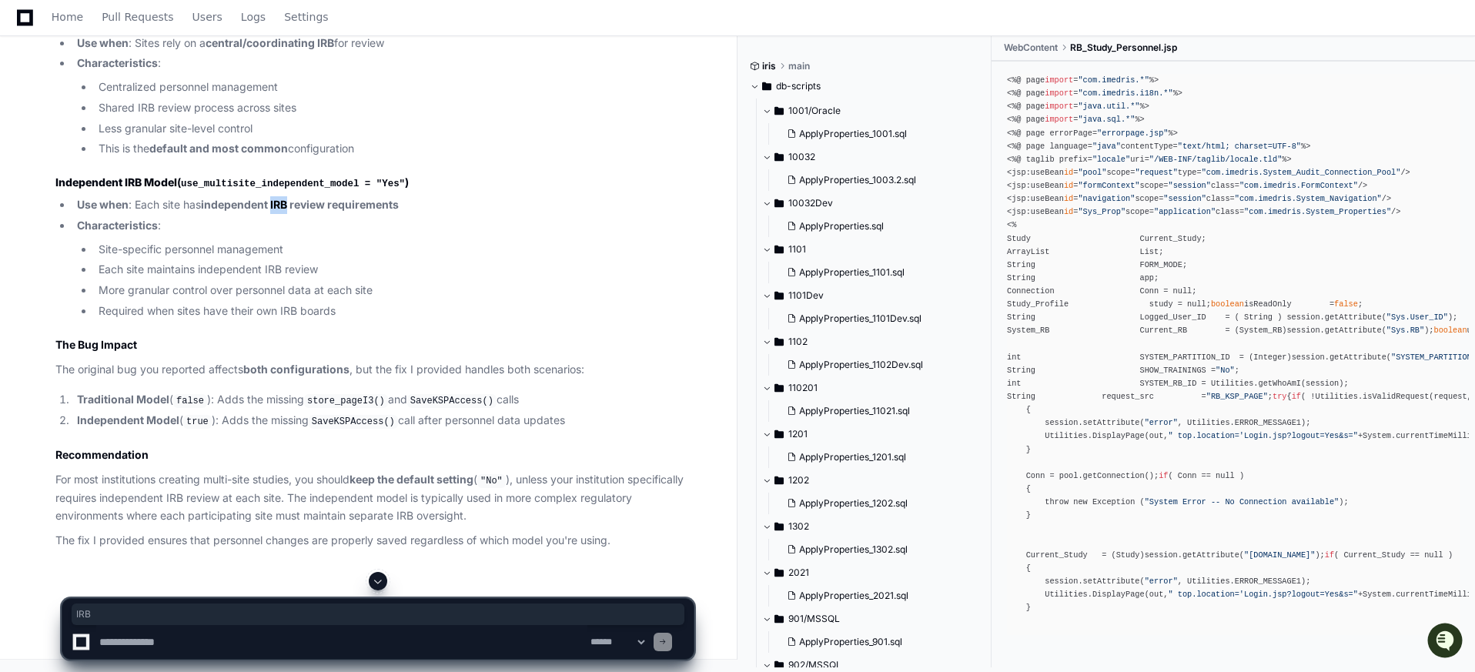
click at [282, 211] on strong "independent IRB review requirements" at bounding box center [300, 204] width 198 height 13
click at [337, 211] on strong "independent IRB review requirements" at bounding box center [300, 204] width 198 height 13
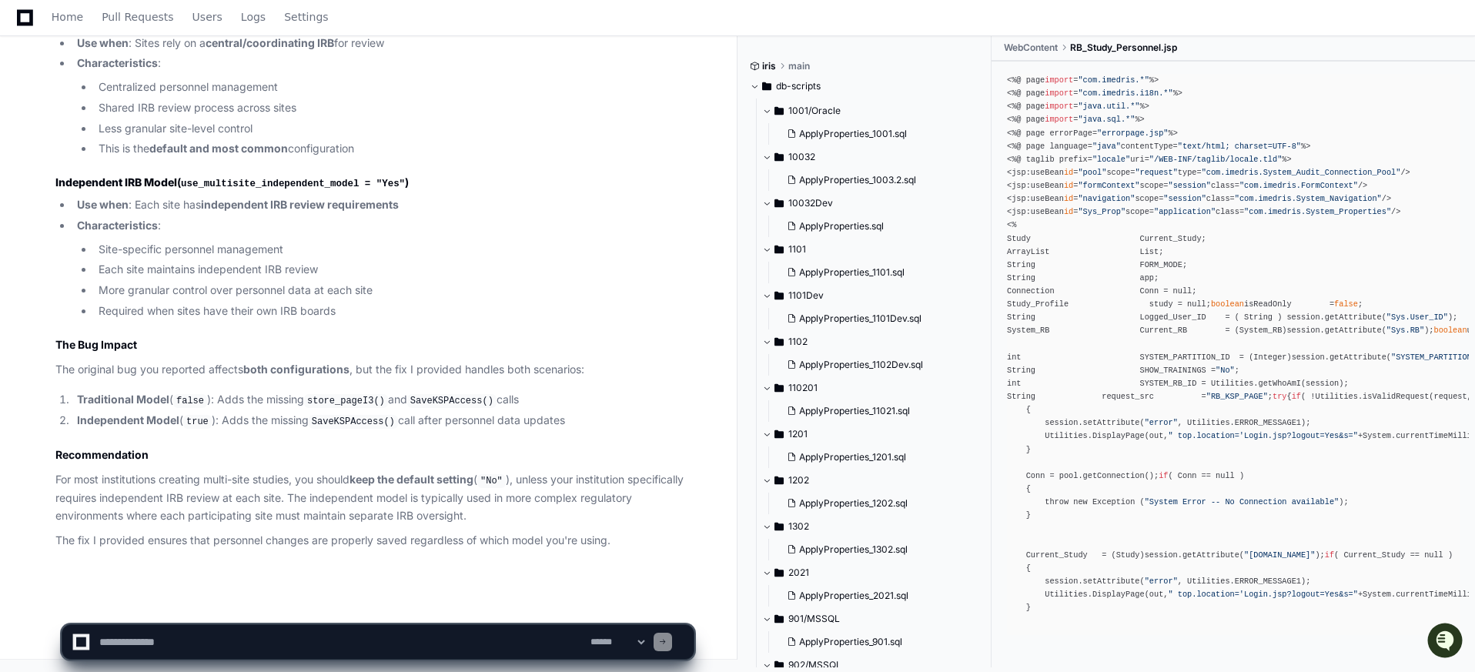
scroll to position [4789, 0]
drag, startPoint x: 56, startPoint y: 367, endPoint x: 115, endPoint y: 375, distance: 59.8
click at [115, 375] on p "The original bug you reported affects both configurations , but the fix I provi…" at bounding box center [374, 370] width 638 height 18
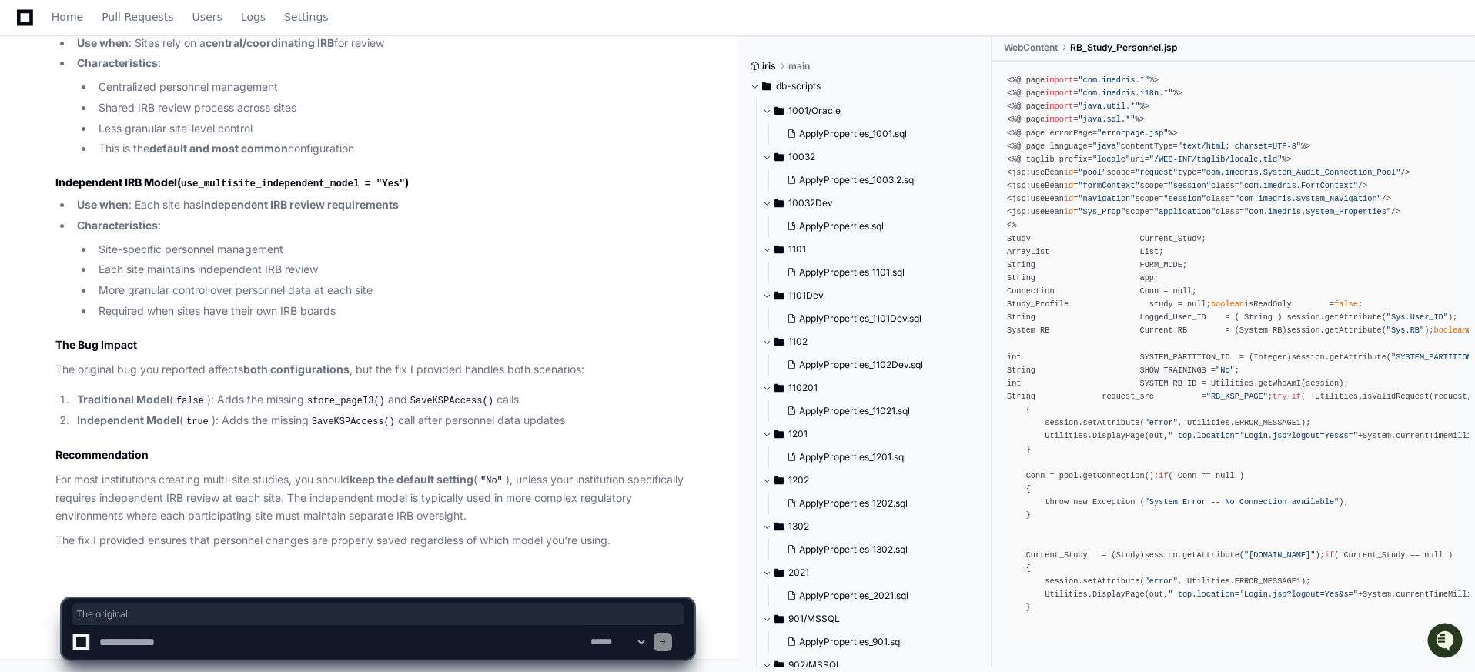
click at [215, 374] on p "The original bug you reported affects both configurations , but the fix I provi…" at bounding box center [374, 370] width 638 height 18
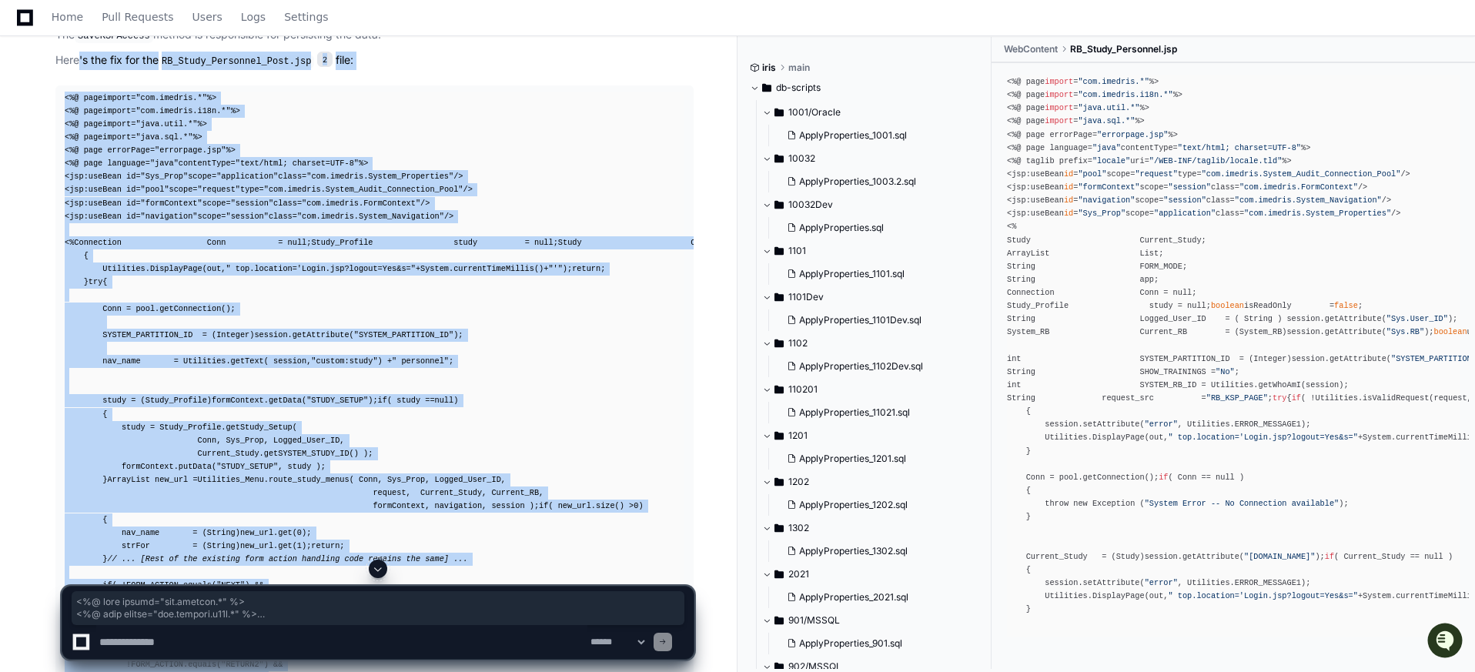
scroll to position [1401, 0]
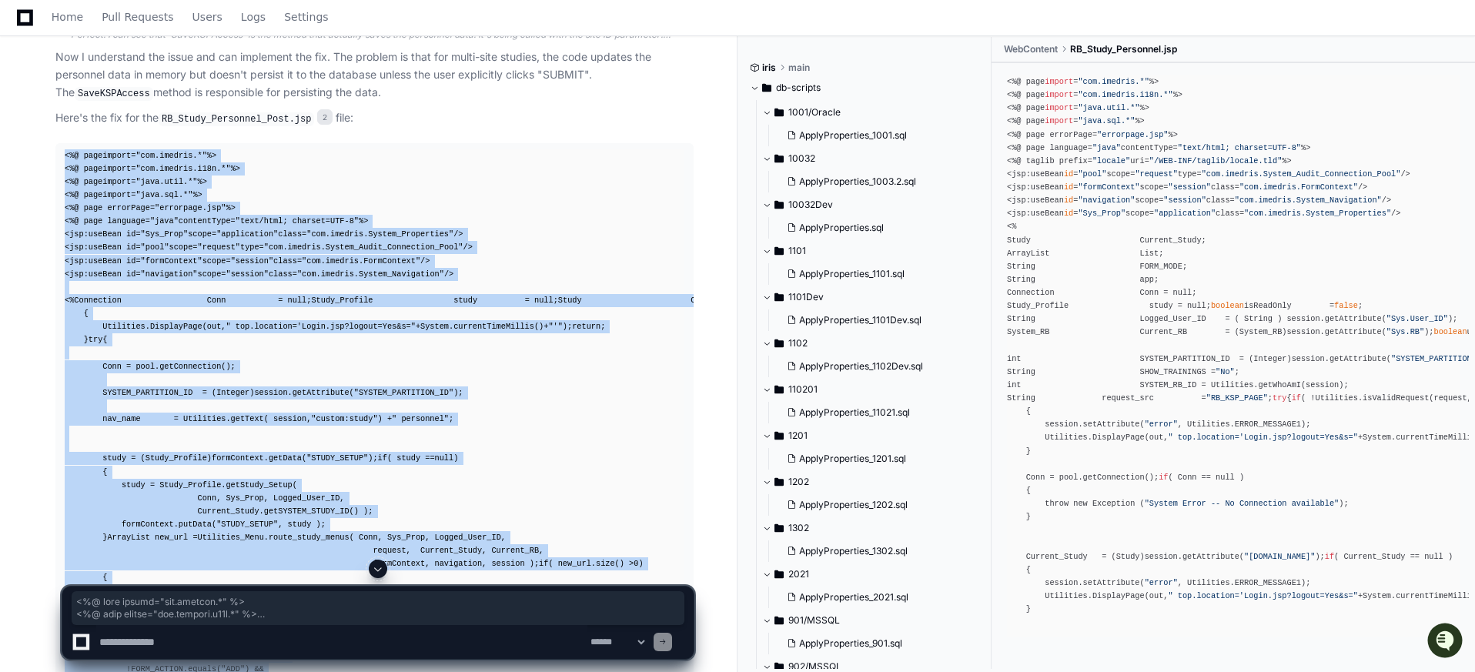
drag, startPoint x: 114, startPoint y: 498, endPoint x: 62, endPoint y: 158, distance: 344.2
copy div "<%@ page import = "com.imedris.*" %> <%@ page import = "com.imedris.i18n.*" %> …"
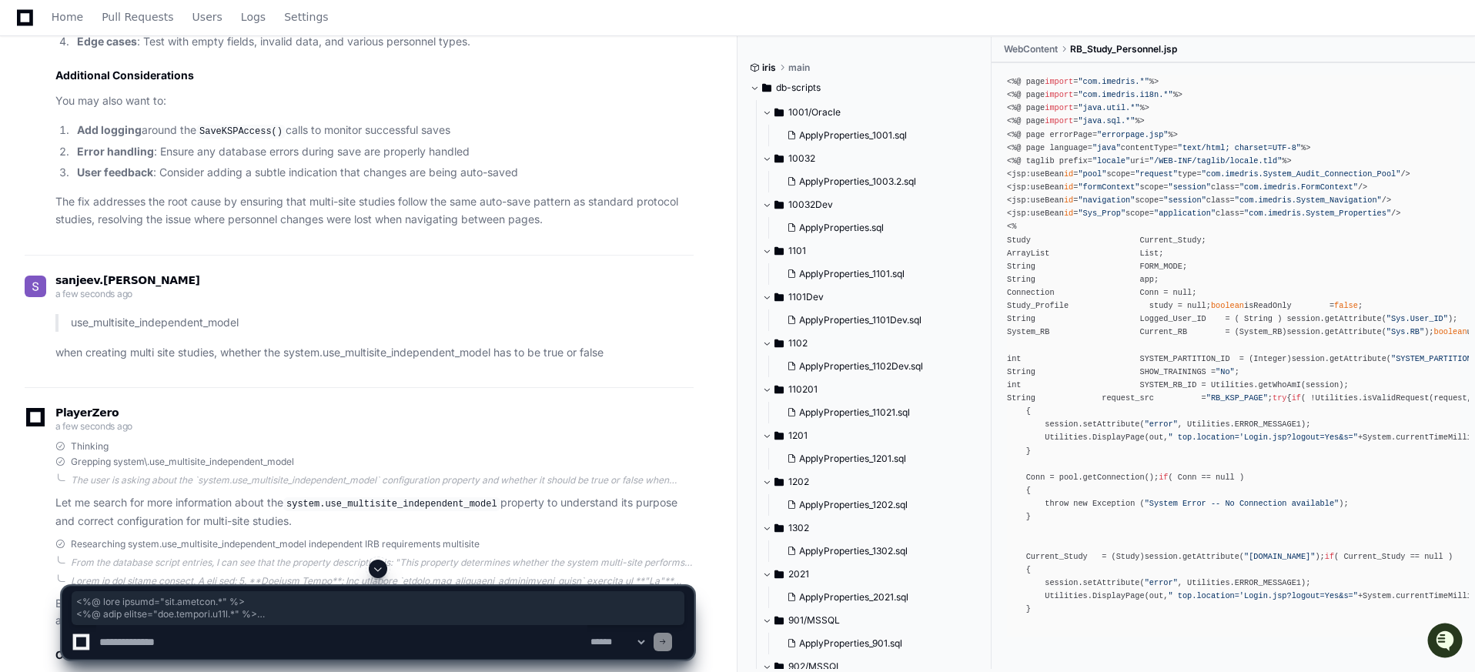
scroll to position [2942, 0]
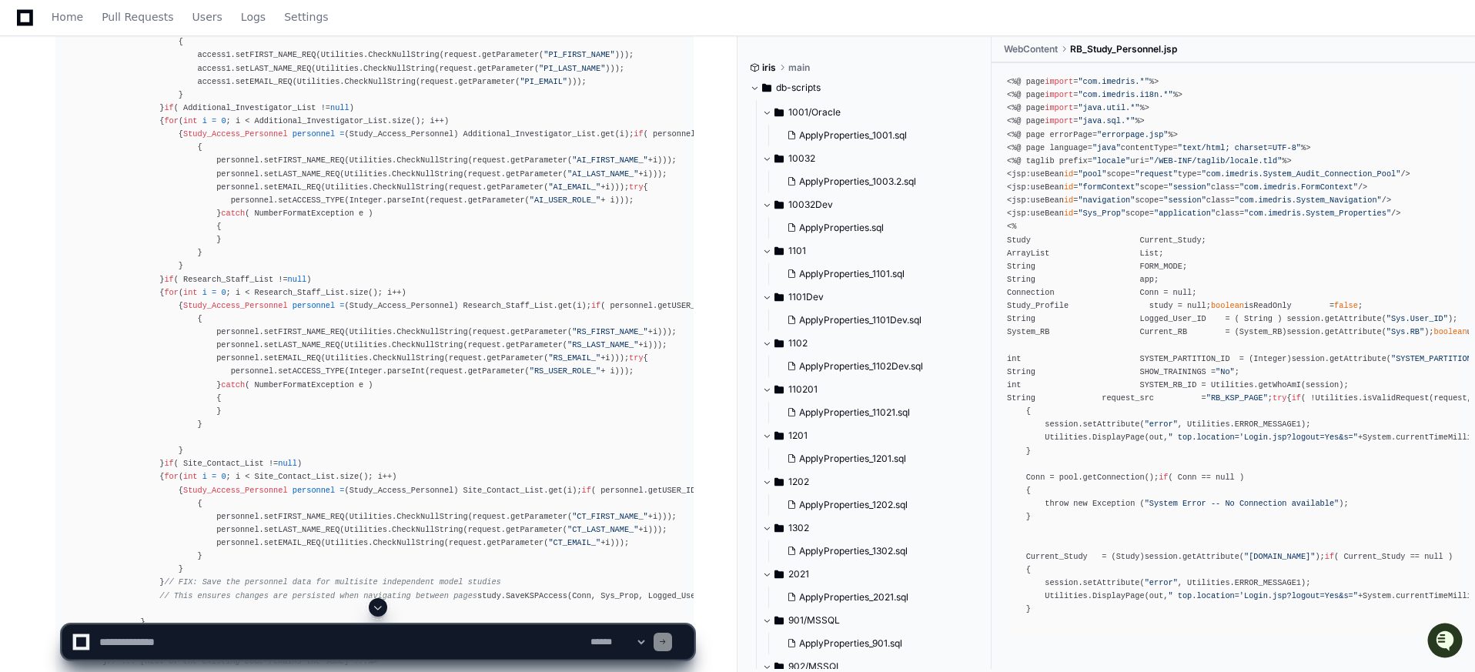
scroll to position [2388, 0]
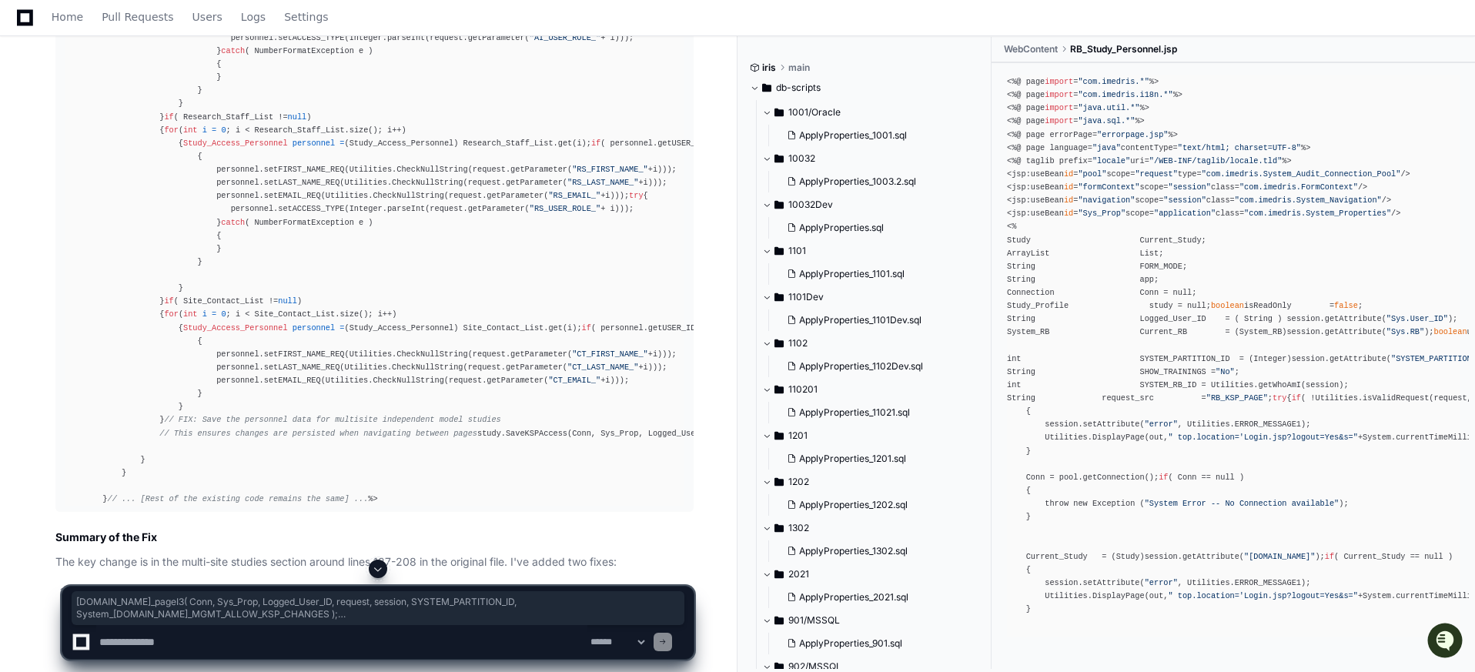
drag, startPoint x: 162, startPoint y: 221, endPoint x: 133, endPoint y: 247, distance: 38.7
copy div "[DOMAIN_NAME]_pageI3( Conn, Sys_Prop, Logged_User_ID, request, session, SYSTEM_…"
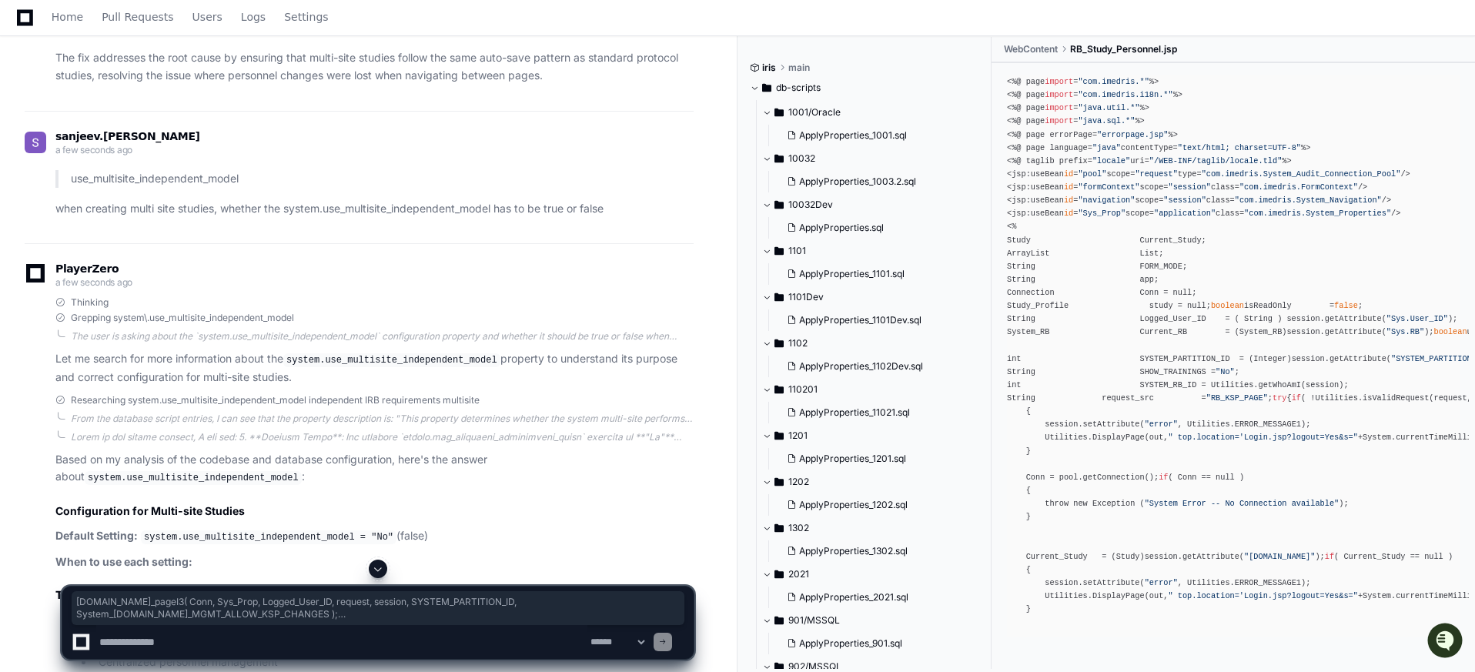
scroll to position [3312, 0]
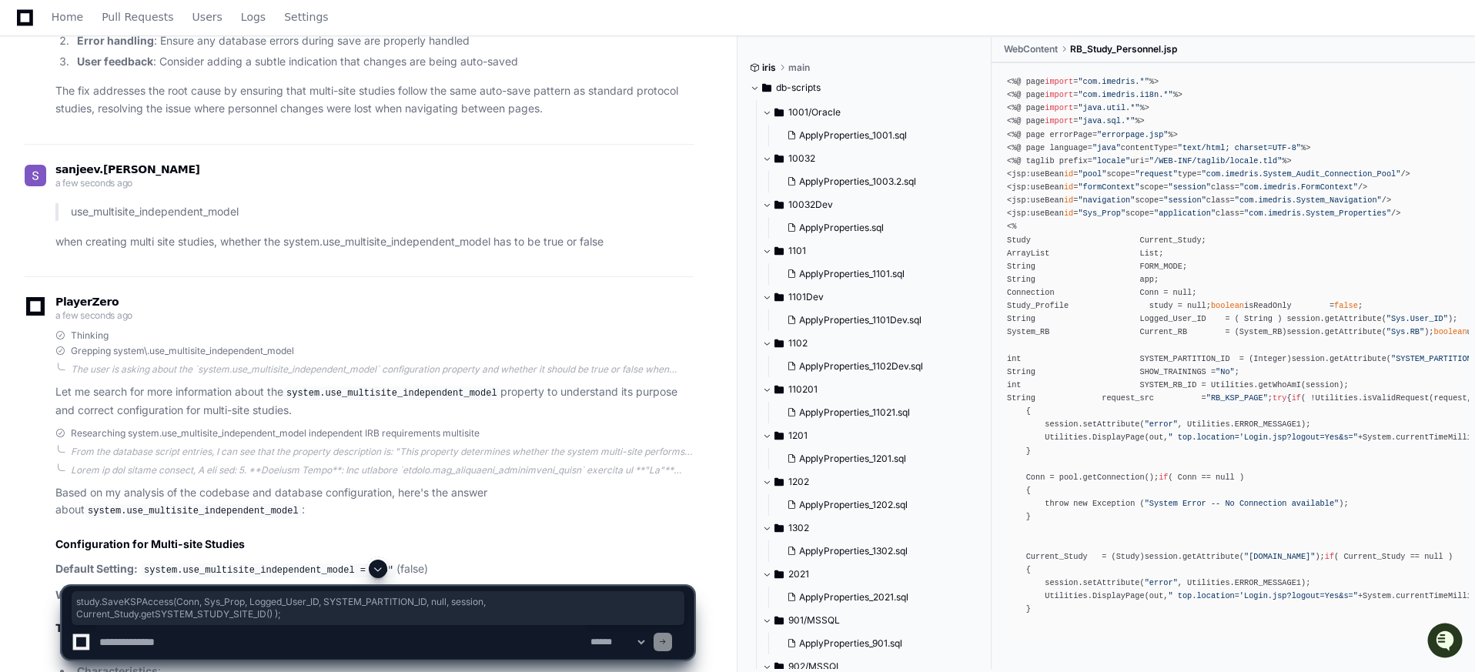
drag, startPoint x: 157, startPoint y: 339, endPoint x: 158, endPoint y: 347, distance: 8.5
copy div "study.SaveKSPAccess(Conn, Sys_Prop, Logged_User_ID, SYSTEM_PARTITION_ID, null ,…"
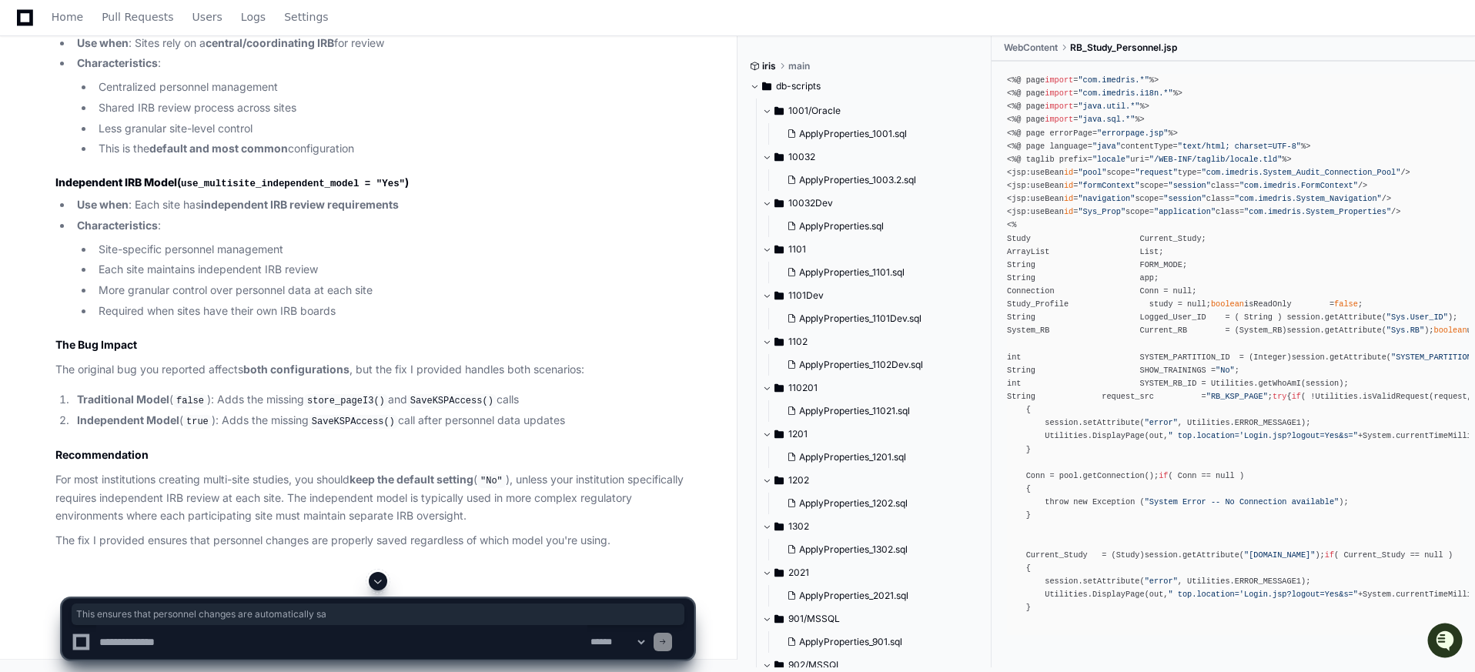
scroll to position [4789, 0]
click at [161, 639] on textarea at bounding box center [341, 642] width 491 height 34
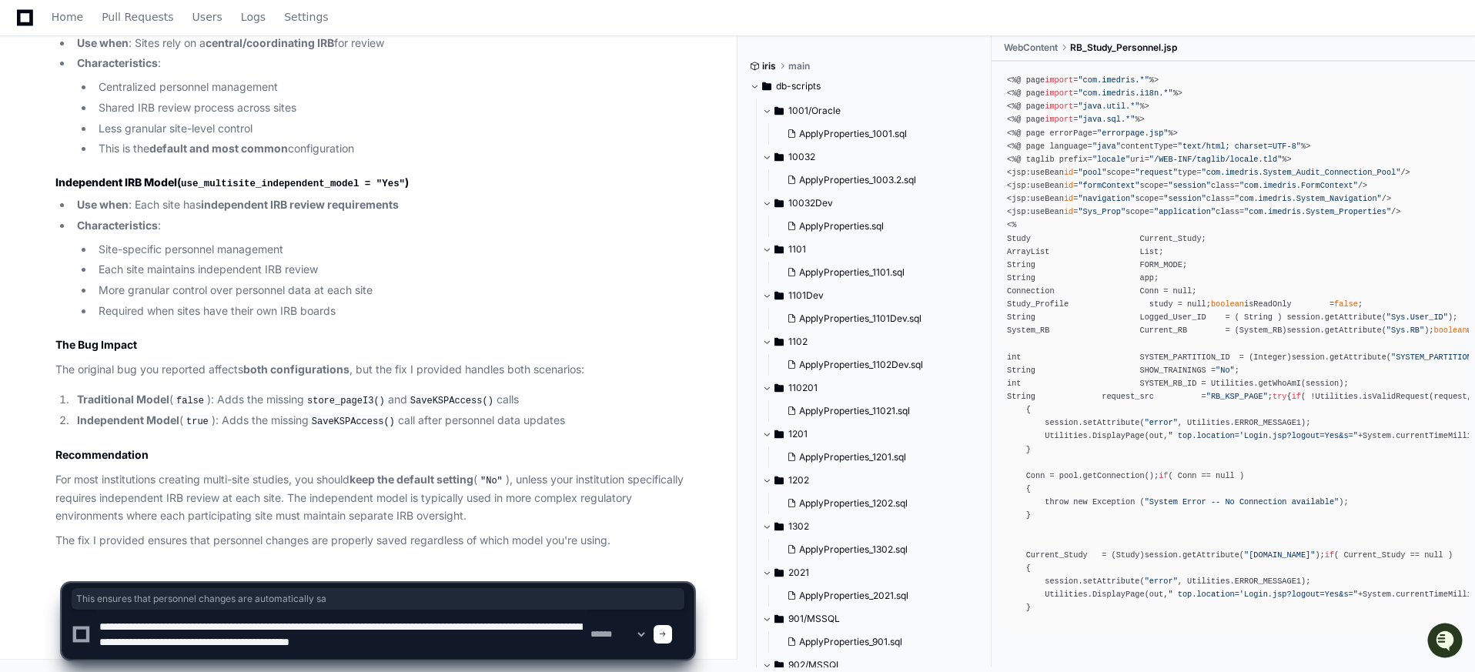
type textarea "**********"
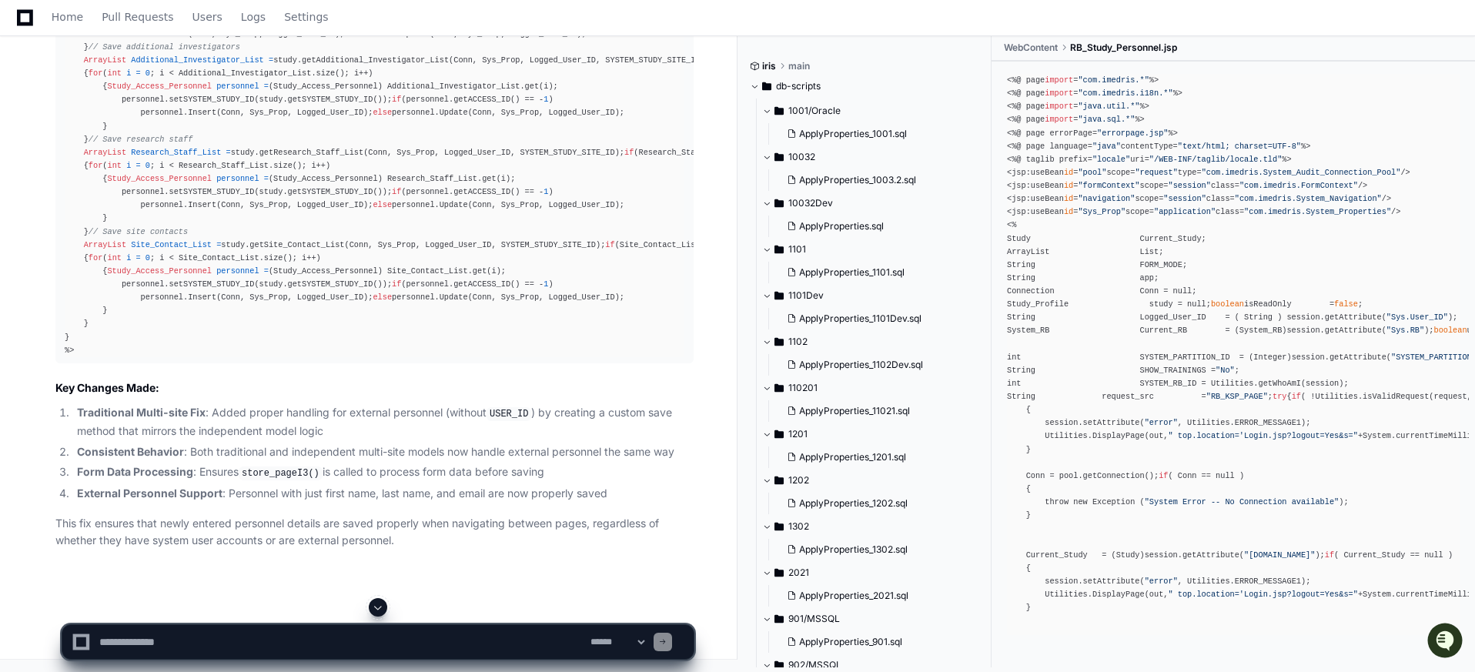
scroll to position [6068, 0]
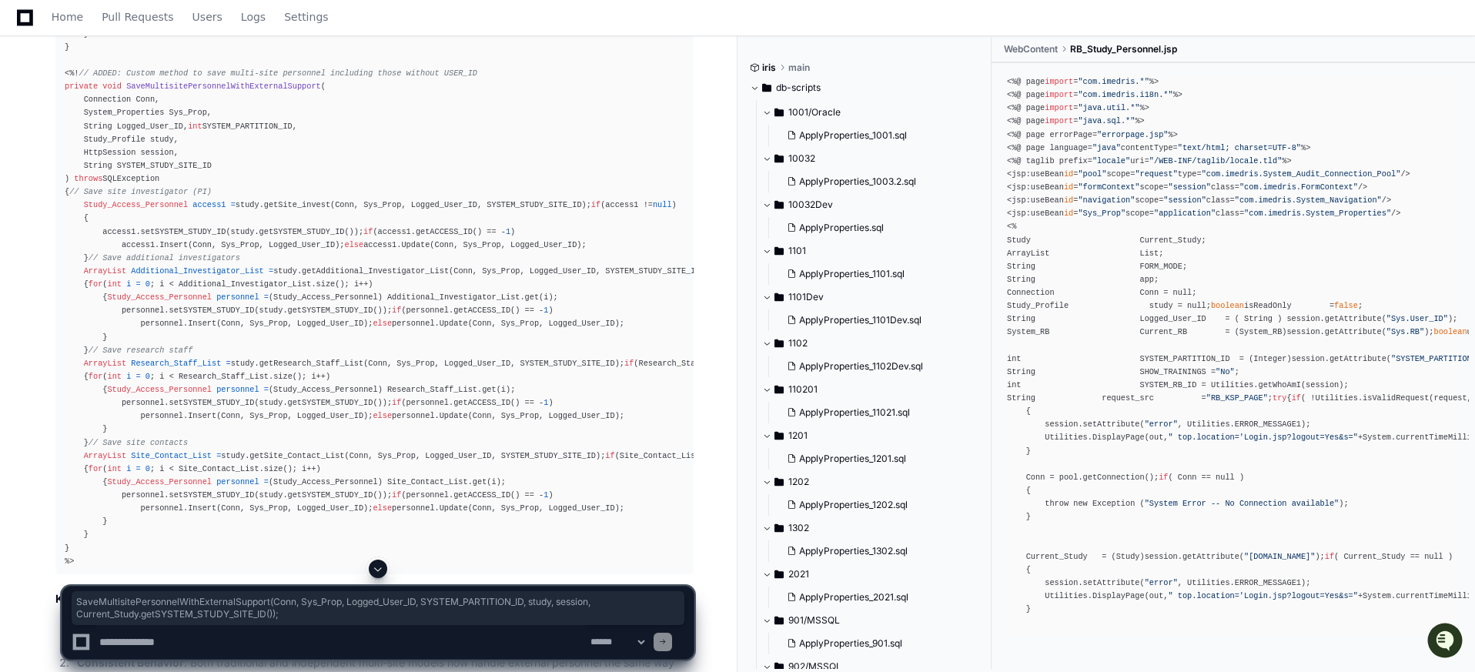
drag, startPoint x: 124, startPoint y: 409, endPoint x: 96, endPoint y: 426, distance: 32.1
copy div "SaveMultisitePersonnelWithExternalSupport(Conn, Sys_Prop, Logged_User_ID, SYSTE…"
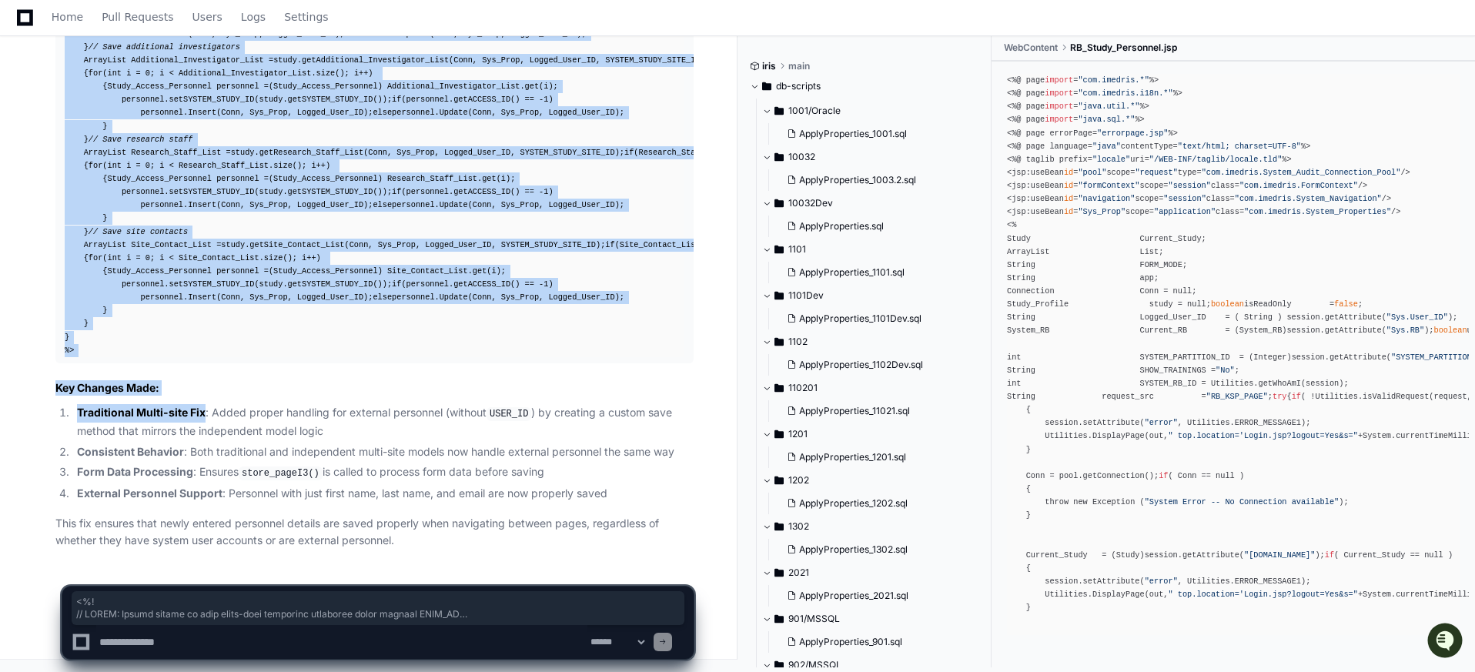
scroll to position [8124, 0]
drag, startPoint x: 65, startPoint y: 216, endPoint x: 112, endPoint y: 349, distance: 141.2
copy div "<%! // ADDED: Custom method to save multi-site personnel including those withou…"
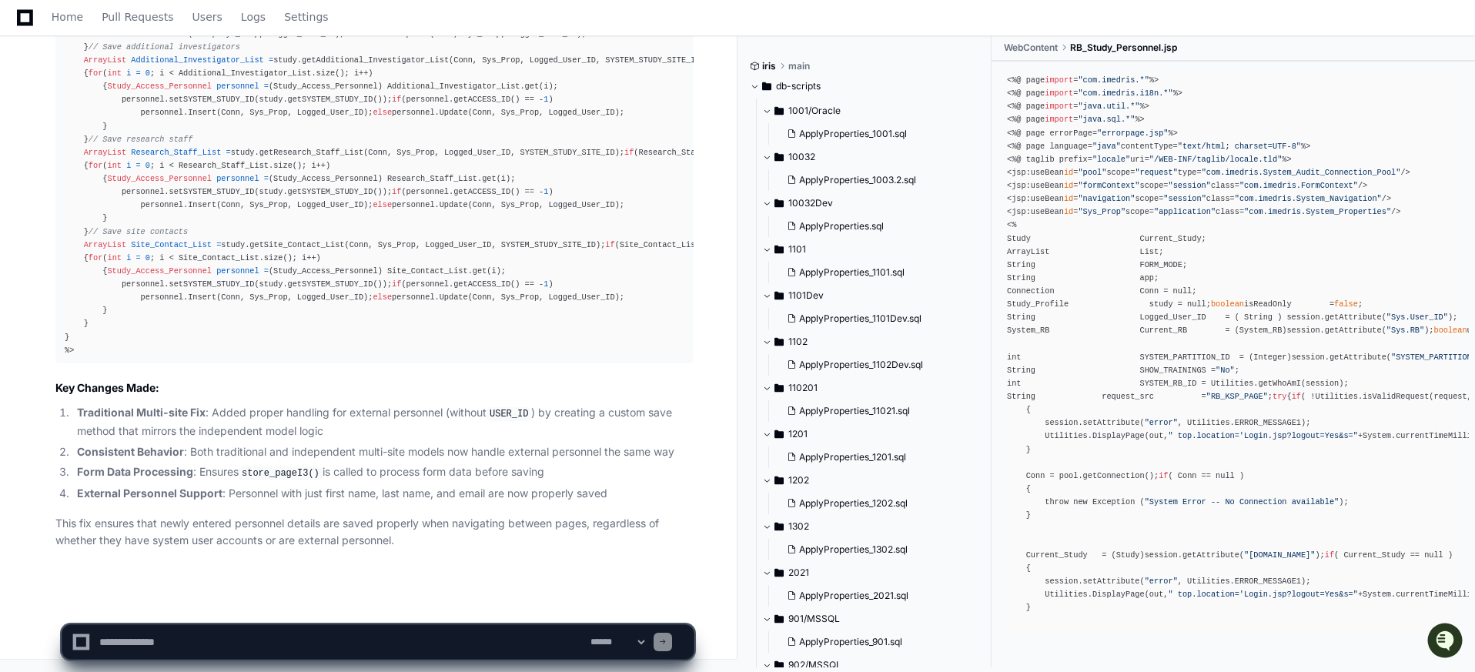
click at [231, 635] on textarea at bounding box center [341, 642] width 491 height 34
type textarea "**********"
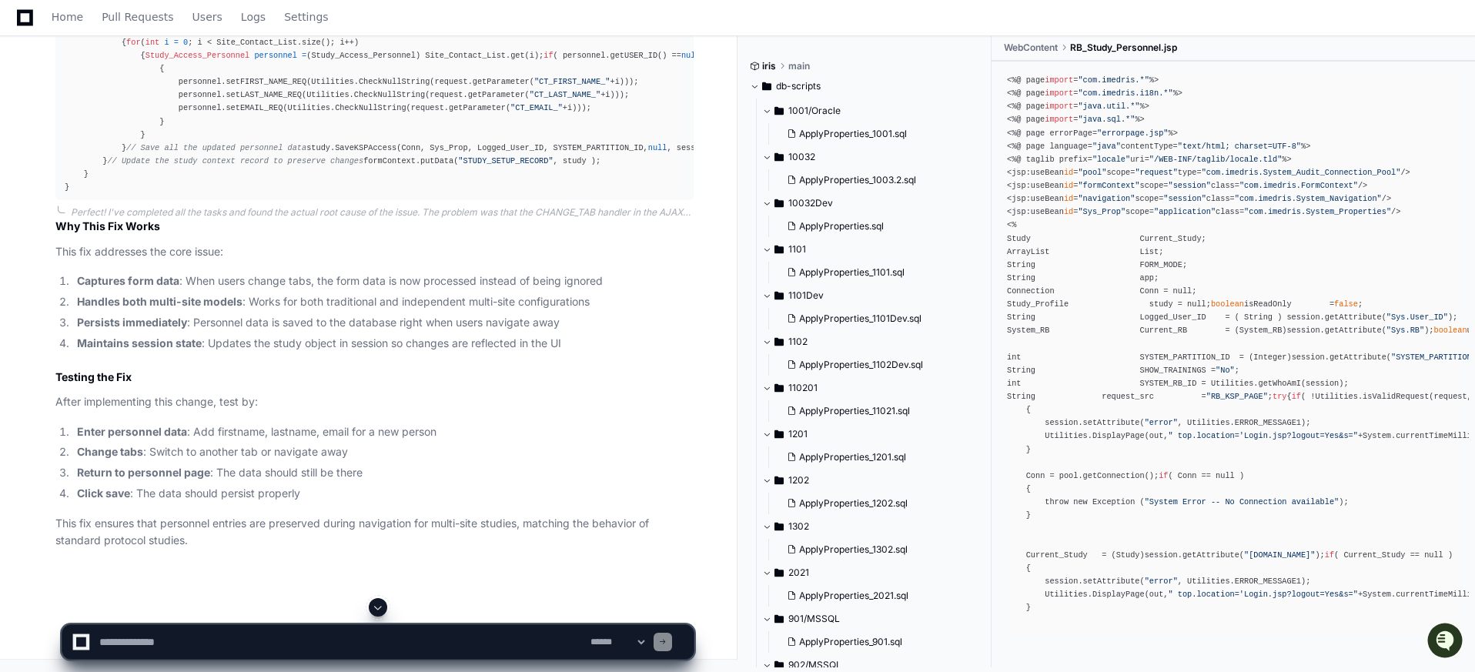
scroll to position [10548, 0]
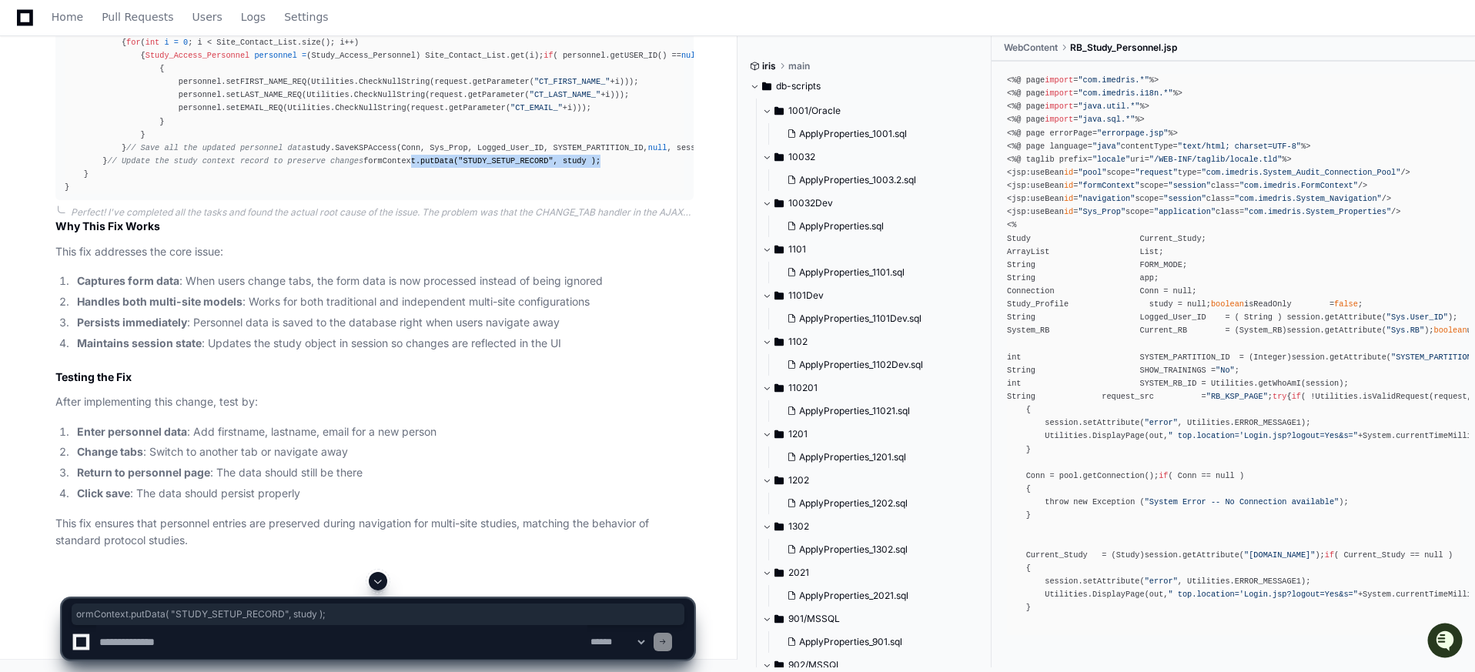
drag, startPoint x: 105, startPoint y: 389, endPoint x: 355, endPoint y: 395, distance: 249.4
drag, startPoint x: 99, startPoint y: 389, endPoint x: 346, endPoint y: 392, distance: 247.1
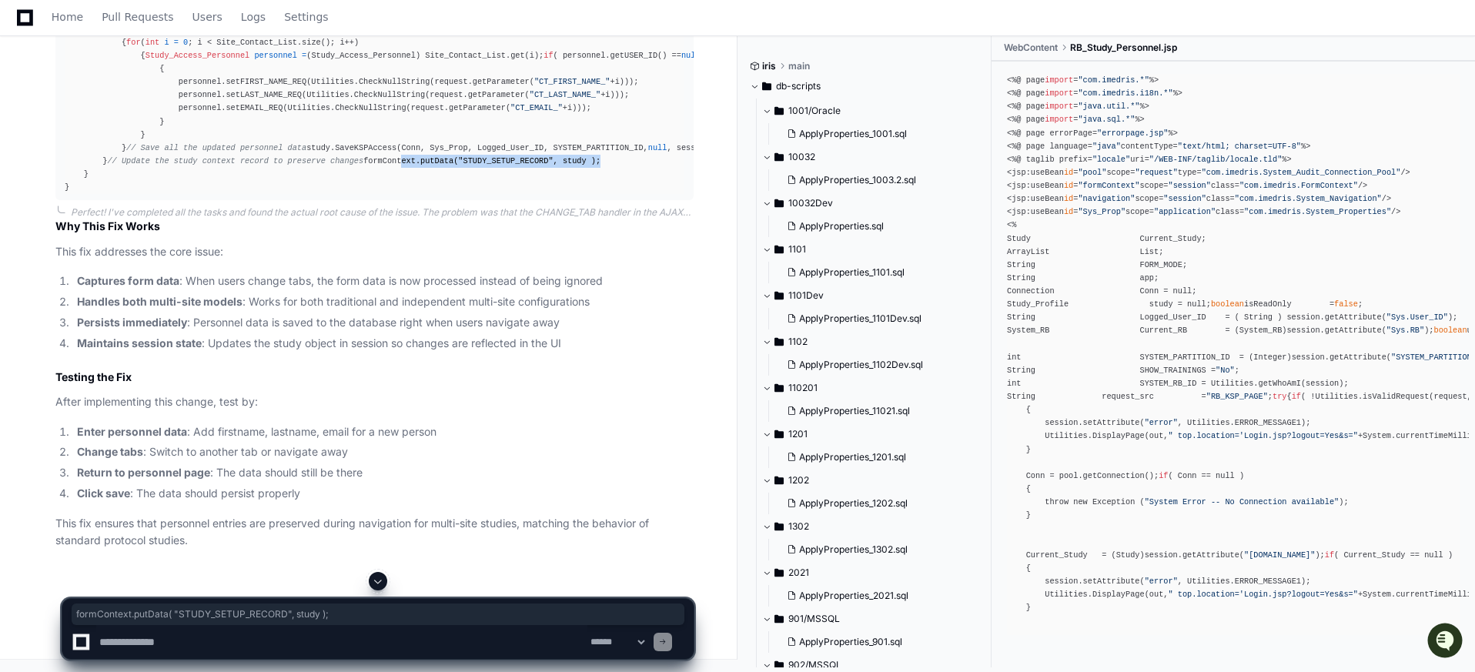
copy div "formContext.putData( "STUDY_SETUP_RECORD" , study );"
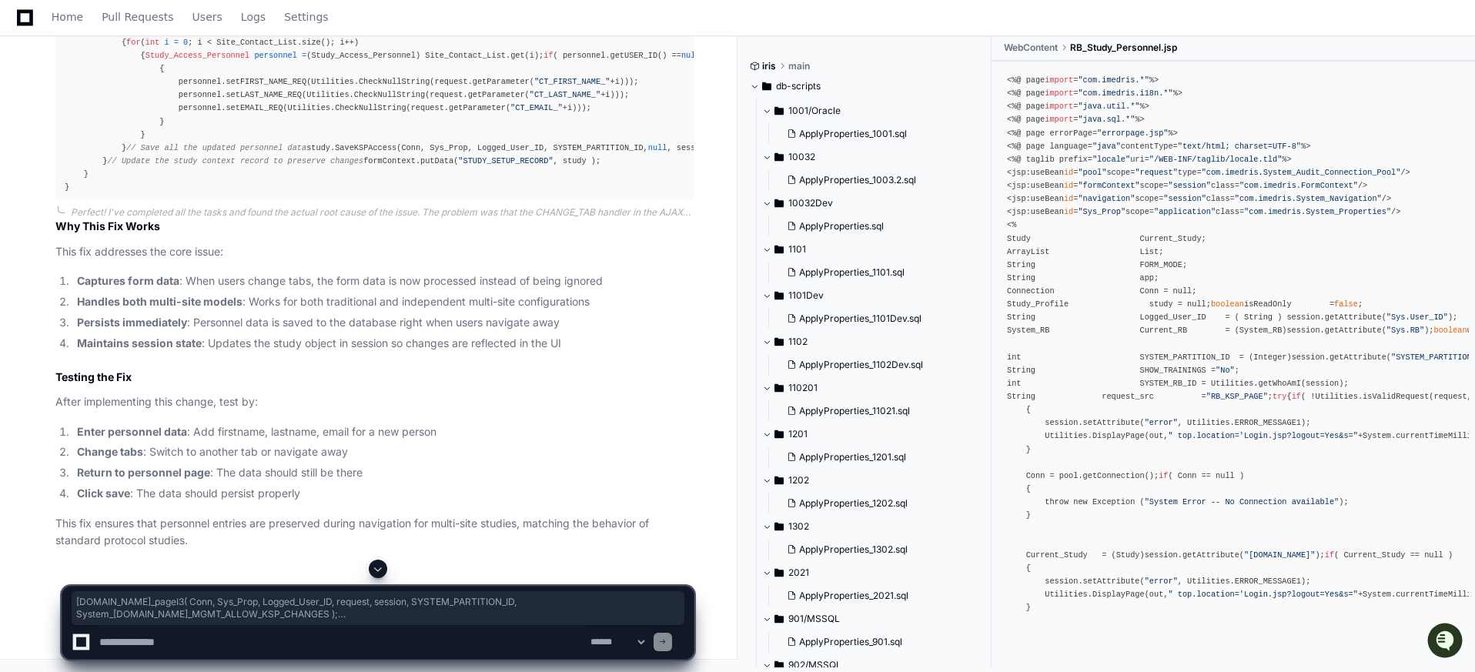
drag, startPoint x: 123, startPoint y: 495, endPoint x: 98, endPoint y: 516, distance: 32.8
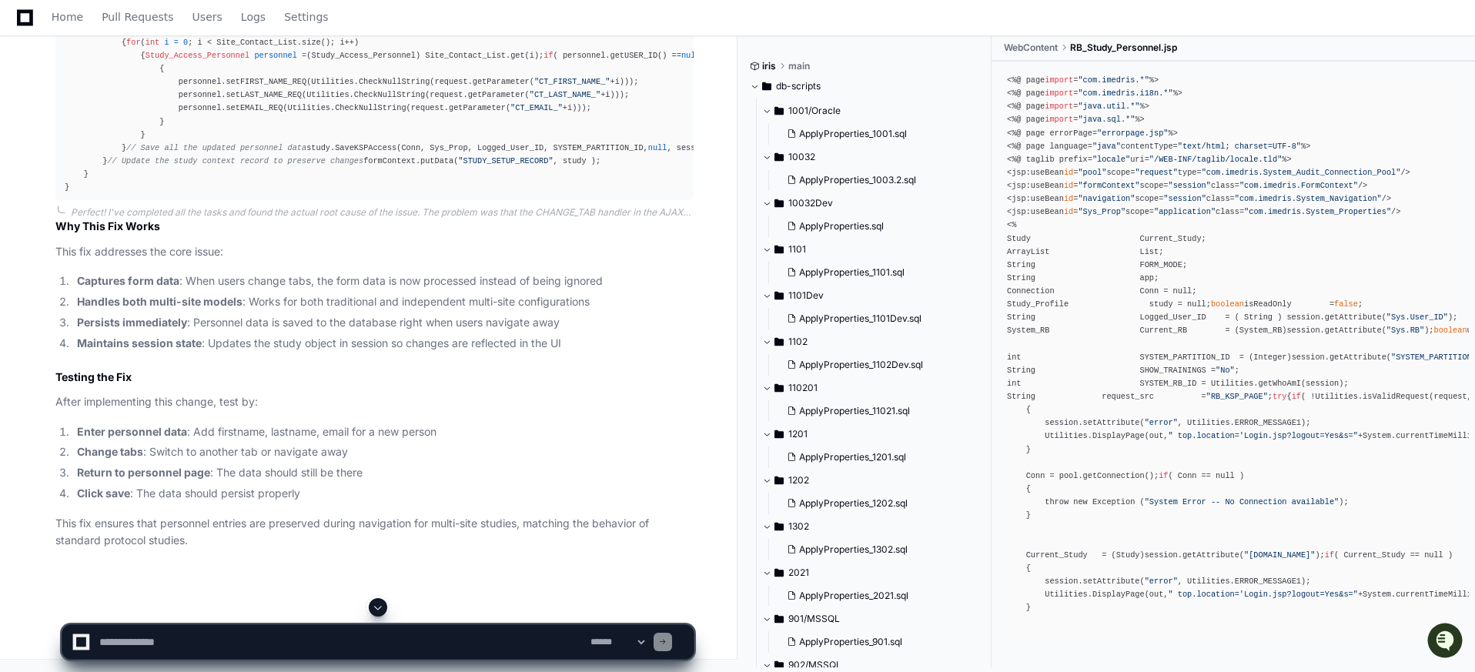
scroll to position [10406, 0]
